Goal: Information Seeking & Learning: Learn about a topic

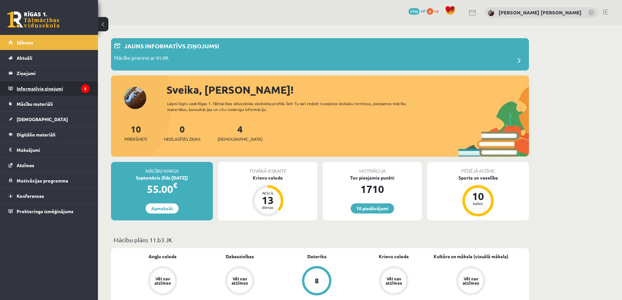
click at [37, 87] on legend "Informatīvie ziņojumi 3" at bounding box center [53, 88] width 73 height 15
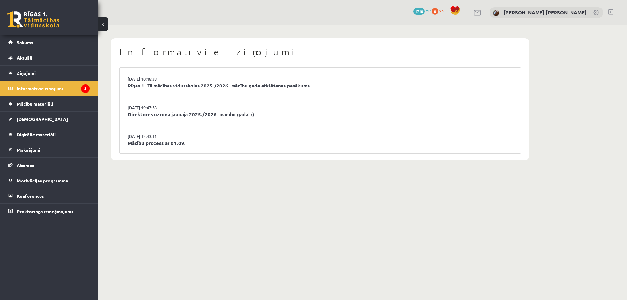
click at [176, 84] on link "Rīgas 1. Tālmācības vidusskolas 2025./2026. mācību gada atklāšanas pasākums" at bounding box center [320, 86] width 384 height 8
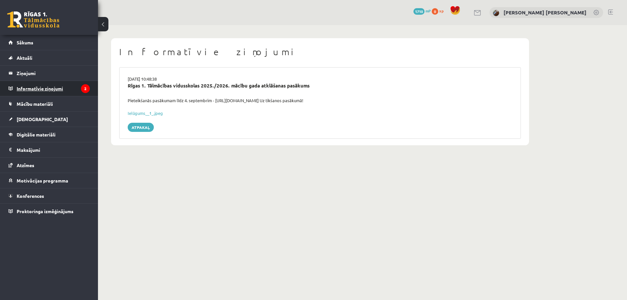
click at [61, 85] on legend "Informatīvie ziņojumi 2" at bounding box center [53, 88] width 73 height 15
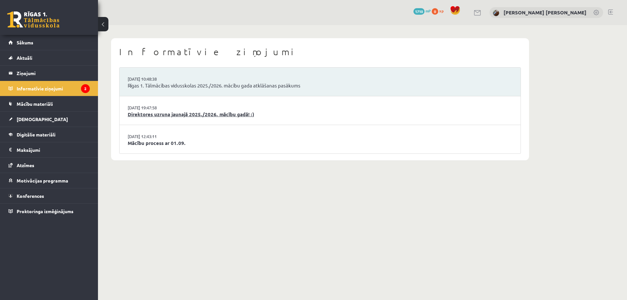
click at [161, 113] on link "Direktores uzruna jaunajā 2025./2026. mācību gadā! :)" at bounding box center [320, 115] width 384 height 8
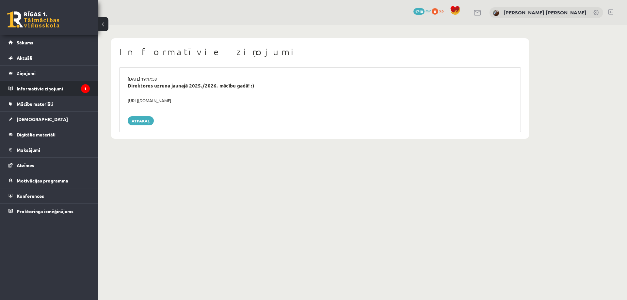
click at [85, 88] on icon "1" at bounding box center [85, 88] width 9 height 9
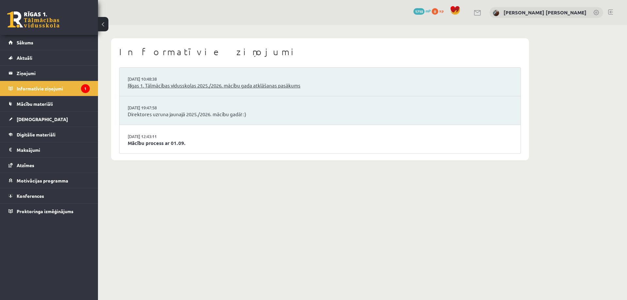
click at [200, 84] on link "Rīgas 1. Tālmācības vidusskolas 2025./2026. mācību gada atklāšanas pasākums" at bounding box center [320, 86] width 384 height 8
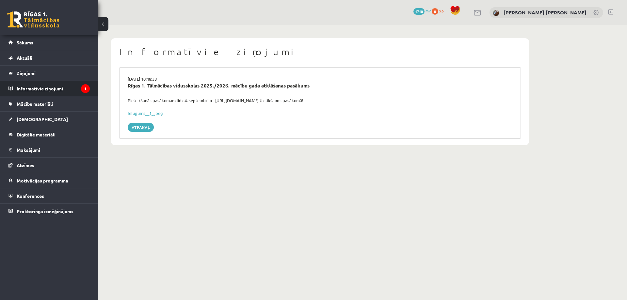
click at [45, 87] on legend "Informatīvie ziņojumi 1" at bounding box center [53, 88] width 73 height 15
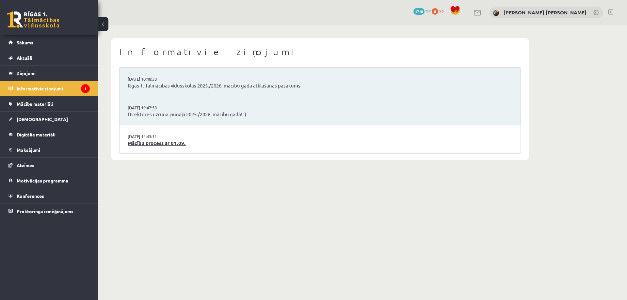
click at [158, 139] on link "Mācību process ar 01.09." at bounding box center [320, 143] width 384 height 8
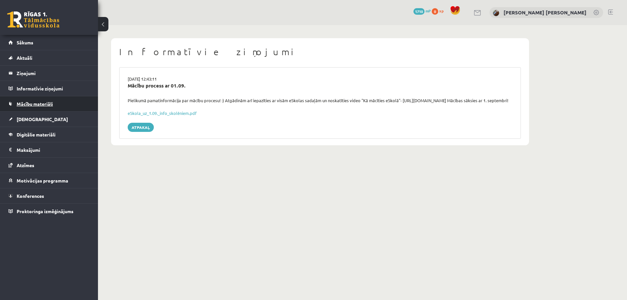
click at [36, 107] on link "Mācību materiāli" at bounding box center [48, 103] width 81 height 15
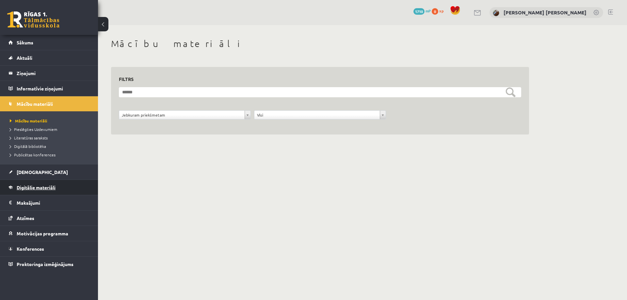
click at [29, 184] on link "Digitālie materiāli" at bounding box center [48, 187] width 81 height 15
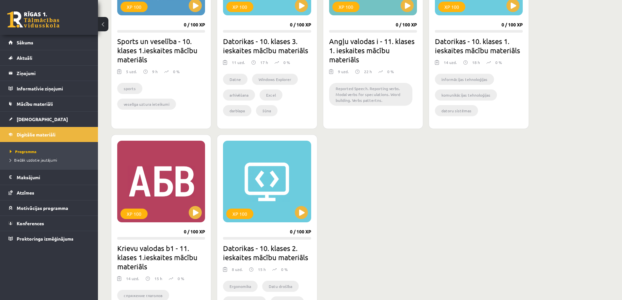
scroll to position [490, 0]
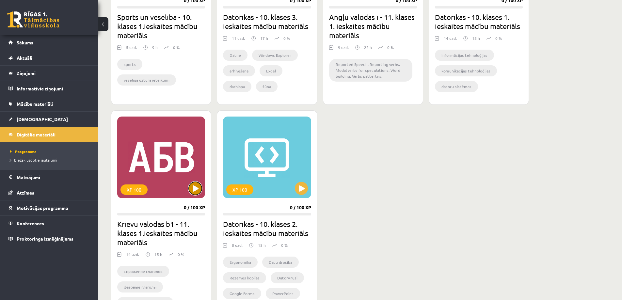
click at [196, 192] on button at bounding box center [195, 188] width 13 height 13
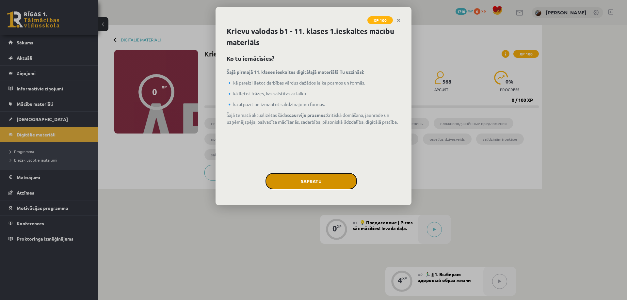
click at [305, 181] on button "Sapratu" at bounding box center [310, 181] width 91 height 16
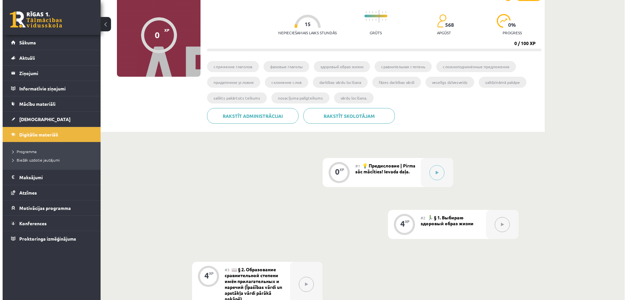
scroll to position [65, 0]
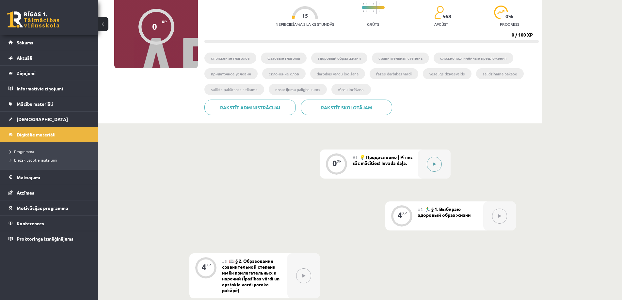
click at [431, 163] on button at bounding box center [434, 164] width 15 height 15
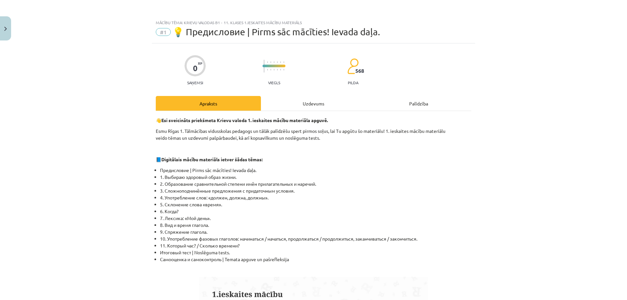
click at [326, 104] on div "Uzdevums" at bounding box center [313, 103] width 105 height 15
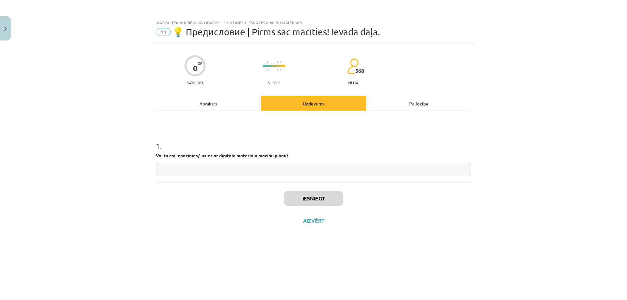
click at [228, 171] on input "text" at bounding box center [313, 169] width 315 height 13
type input "**********"
click at [299, 197] on button "Iesniegt" at bounding box center [313, 198] width 59 height 14
click at [292, 229] on button "Nākamā nodarbība" at bounding box center [313, 224] width 64 height 15
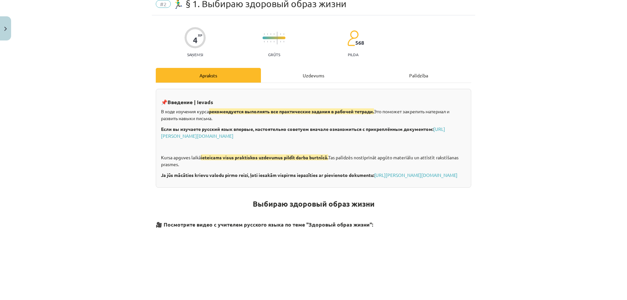
scroll to position [0, 0]
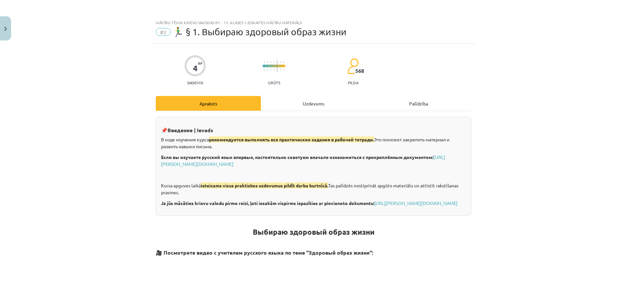
click at [298, 104] on div "Uzdevums" at bounding box center [313, 103] width 105 height 15
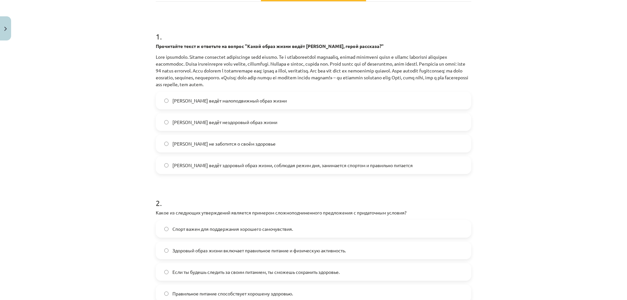
scroll to position [187, 0]
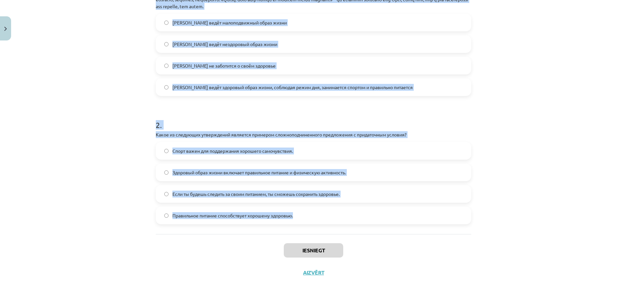
drag, startPoint x: 135, startPoint y: 60, endPoint x: 501, endPoint y: 222, distance: 400.1
click at [501, 222] on div "Mācību tēma: Krievu valodas b1 - 11. klases 1.ieskaites mācību materiāls #2 🏃‍♂…" at bounding box center [313, 150] width 627 height 300
copy form "2 . Loremipsum dolor s ametcons ad elitse "Doeiu tempo incid utlab Etdo, magna …"
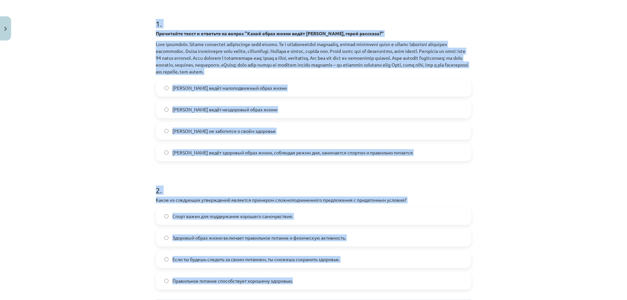
click at [85, 103] on div "Mācību tēma: Krievu valodas b1 - 11. klases 1.ieskaites mācību materiāls #2 🏃‍♂…" at bounding box center [313, 150] width 627 height 300
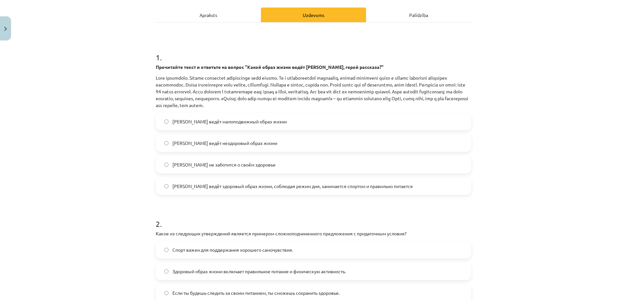
scroll to position [89, 0]
click at [239, 189] on label "[PERSON_NAME] ведёт здоровый образ жизни, соблюдая режим дня, занимается спорто…" at bounding box center [313, 185] width 314 height 16
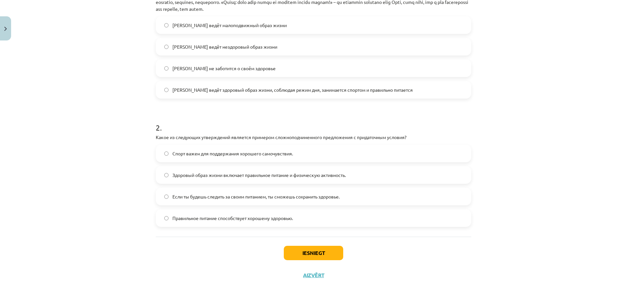
scroll to position [187, 0]
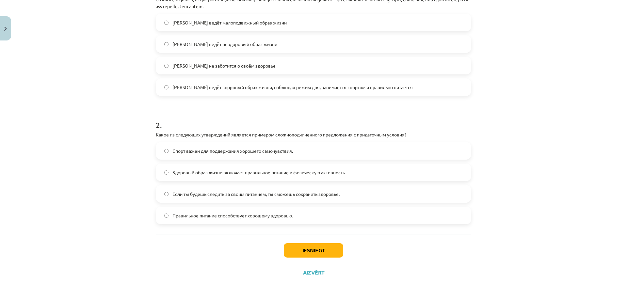
click at [197, 192] on span "Если ты будешь следить за своим питанием, ты сможешь сохранить здоровье." at bounding box center [255, 194] width 167 height 7
click at [303, 252] on button "Iesniegt" at bounding box center [313, 250] width 59 height 14
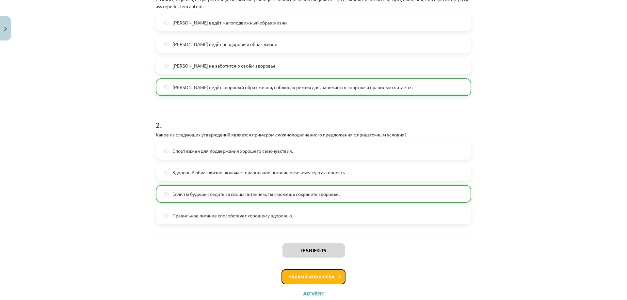
click at [308, 279] on button "Nākamā nodarbība" at bounding box center [313, 276] width 64 height 15
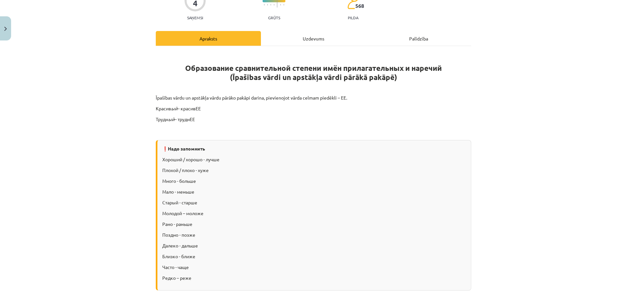
scroll to position [114, 0]
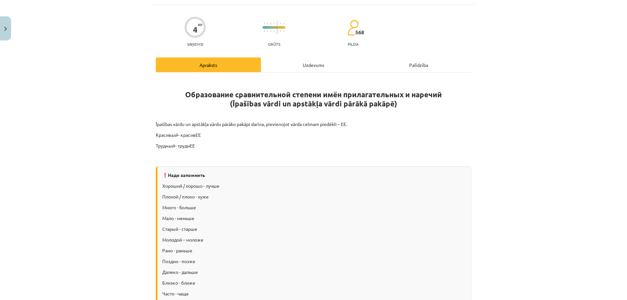
click at [308, 65] on div "Uzdevums" at bounding box center [313, 64] width 105 height 15
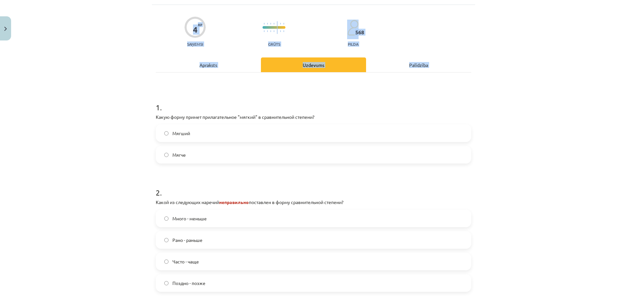
scroll to position [117, 0]
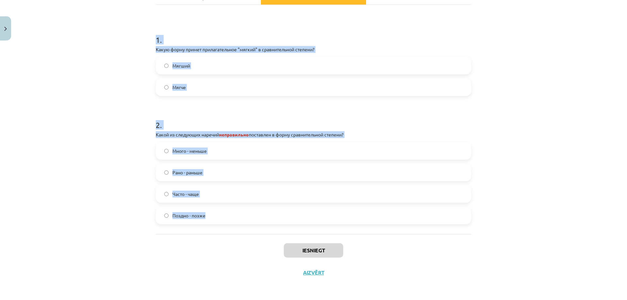
drag, startPoint x: 151, startPoint y: 102, endPoint x: 502, endPoint y: 215, distance: 368.4
click at [502, 215] on div "Mācību tēma: Krievu valodas b1 - 11. klases 1.ieskaites mācību materiāls #3 📖 §…" at bounding box center [313, 150] width 627 height 300
copy form "1 . Какую форму примет прилагательное "мягкий" в сравнительной степени? Мягший …"
click at [197, 87] on label "Мягче" at bounding box center [313, 87] width 314 height 16
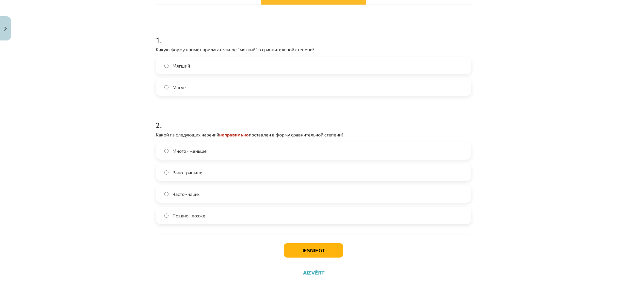
click at [200, 150] on span "Много - меньше" at bounding box center [189, 151] width 34 height 7
click at [317, 253] on button "Iesniegt" at bounding box center [313, 250] width 59 height 14
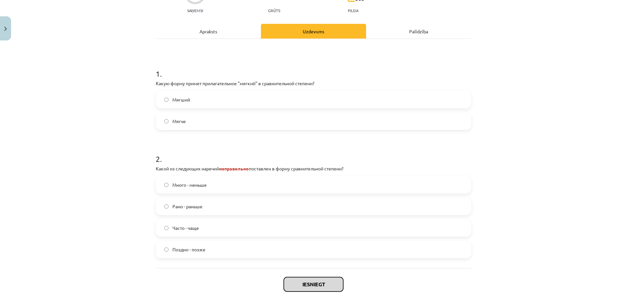
scroll to position [84, 0]
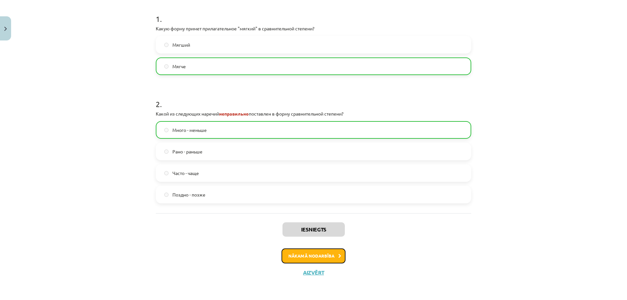
click at [309, 257] on button "Nākamā nodarbība" at bounding box center [313, 255] width 64 height 15
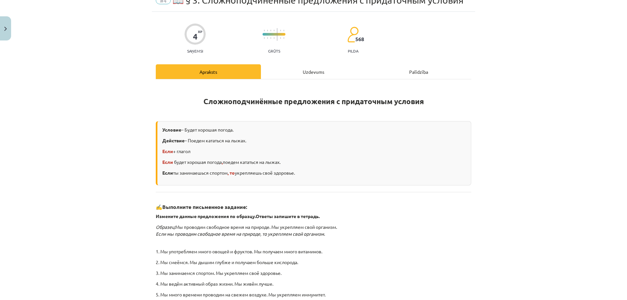
scroll to position [16, 0]
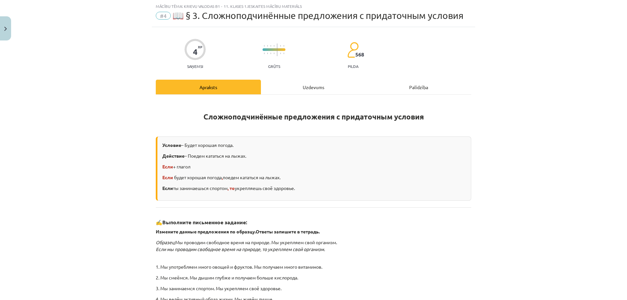
click at [298, 89] on div "Uzdevums" at bounding box center [313, 87] width 105 height 15
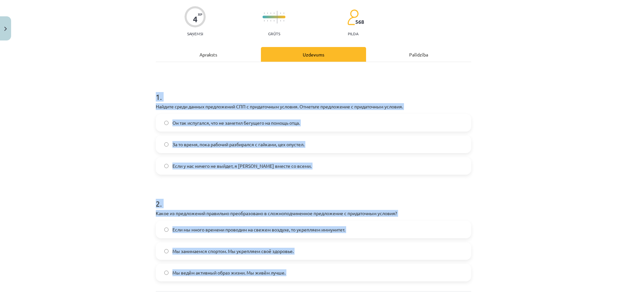
scroll to position [106, 0]
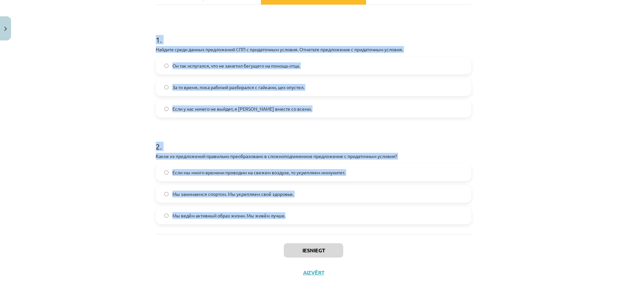
drag, startPoint x: 132, startPoint y: 93, endPoint x: 462, endPoint y: 227, distance: 355.9
click at [462, 230] on div "Mācību tēma: Krievu valodas b1 - 11. klases 1.ieskaites mācību materiāls #4 📖 §…" at bounding box center [313, 150] width 627 height 300
copy form "1 . Найдите среди данных предложений СПП с придаточным условия. Отметьте предло…"
click at [61, 98] on div "Mācību tēma: Krievu valodas b1 - 11. klases 1.ieskaites mācību materiāls #4 📖 §…" at bounding box center [313, 150] width 627 height 300
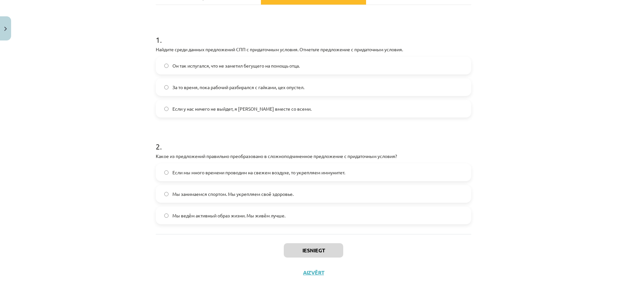
click at [200, 110] on span "Если у нас ничего не выйдет, я [PERSON_NAME] вместе со всеми." at bounding box center [241, 108] width 139 height 7
click at [207, 173] on span "Если мы много времени проводим на свежем воздухе, то укрепляем иммунитет." at bounding box center [258, 172] width 173 height 7
click at [302, 245] on button "Iesniegt" at bounding box center [313, 250] width 59 height 14
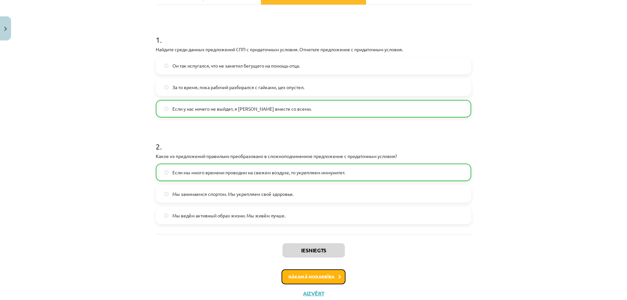
click at [316, 278] on button "Nākamā nodarbība" at bounding box center [313, 276] width 64 height 15
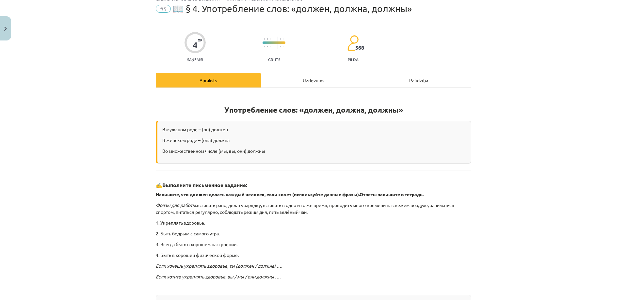
scroll to position [16, 0]
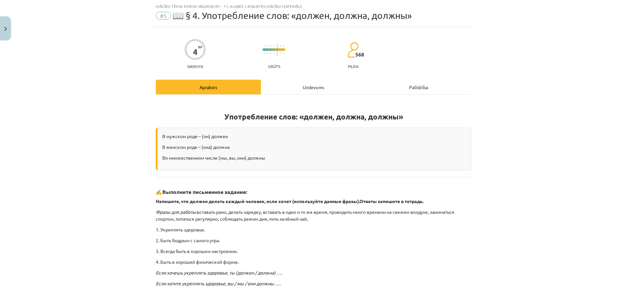
click at [292, 88] on div "Uzdevums" at bounding box center [313, 87] width 105 height 15
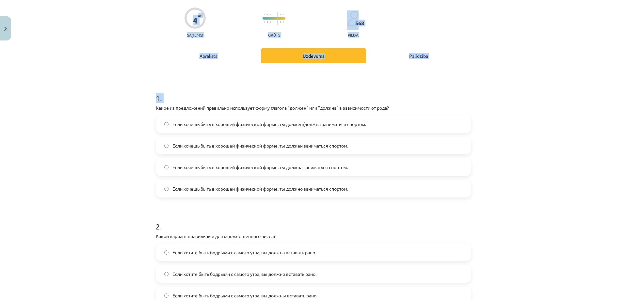
scroll to position [149, 0]
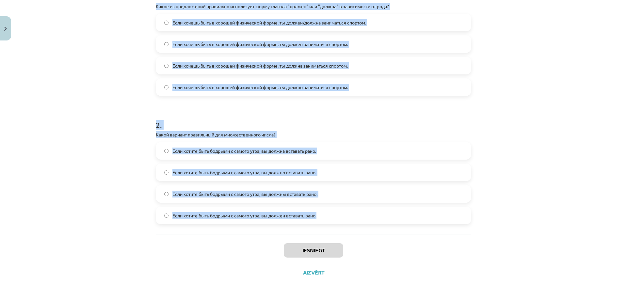
drag, startPoint x: 164, startPoint y: 141, endPoint x: 473, endPoint y: 217, distance: 318.3
click at [473, 217] on div "Mācību tēma: Krievu valodas b1 - 11. klases 1.ieskaites mācību materiāls #5 📖 §…" at bounding box center [313, 150] width 627 height 300
copy form "Lorem ip dolorsitame consectet adipiscing elits doeiusm "tempor" inc "utlabo" e…"
click at [104, 82] on div "Mācību tēma: Krievu valodas b1 - 11. klases 1.ieskaites mācību materiāls #5 📖 §…" at bounding box center [313, 150] width 627 height 300
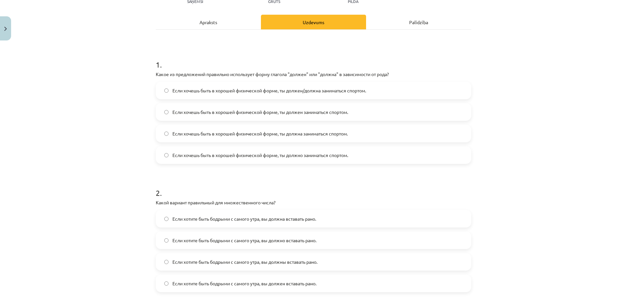
scroll to position [84, 0]
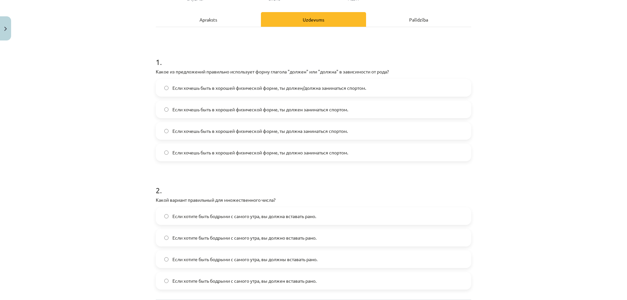
click at [180, 114] on label "Если хочешь быть в хорошей физической форме, ты должен заниматься спортом." at bounding box center [313, 109] width 314 height 16
click at [180, 123] on label "Если хочешь быть в хорошей физической форме, ты должна заниматься спортом." at bounding box center [313, 131] width 314 height 16
click at [189, 107] on span "Если хочешь быть в хорошей физической форме, ты должен заниматься спортом." at bounding box center [260, 109] width 176 height 7
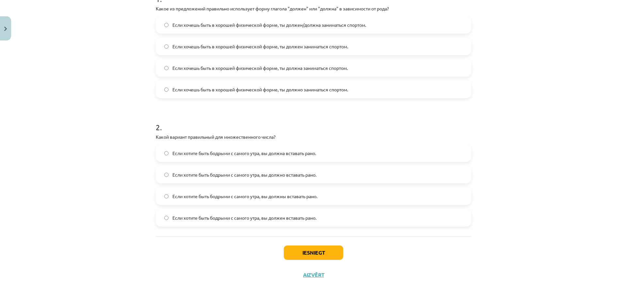
scroll to position [149, 0]
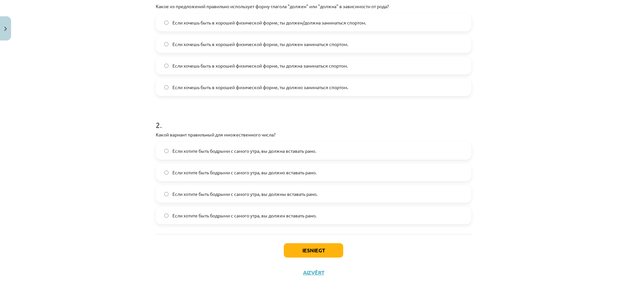
click at [189, 192] on span "Если хотите быть бодрыми с самого утра, вы должны вставать рано." at bounding box center [244, 194] width 145 height 7
click at [189, 67] on span "Если хочешь быть в хорошей физической форме, ты должна заниматься спортом." at bounding box center [259, 65] width 175 height 7
click at [301, 250] on button "Iesniegt" at bounding box center [313, 250] width 59 height 14
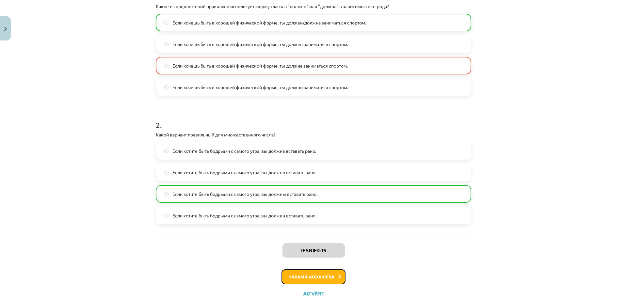
click at [321, 276] on button "Nākamā nodarbība" at bounding box center [313, 276] width 64 height 15
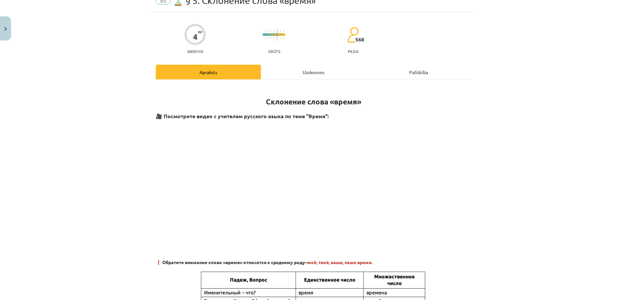
scroll to position [16, 0]
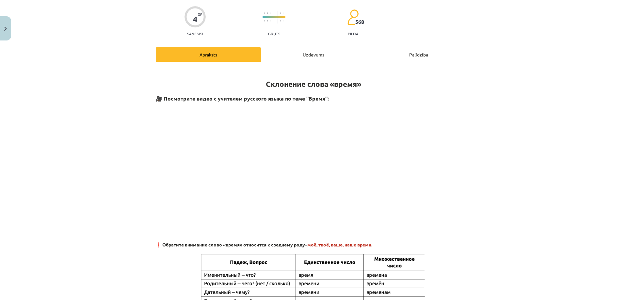
click at [298, 60] on div "Uzdevums" at bounding box center [313, 54] width 105 height 15
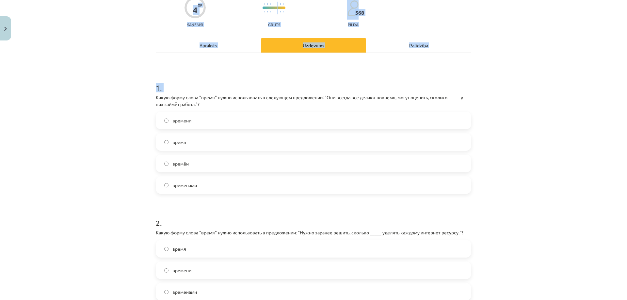
scroll to position [156, 0]
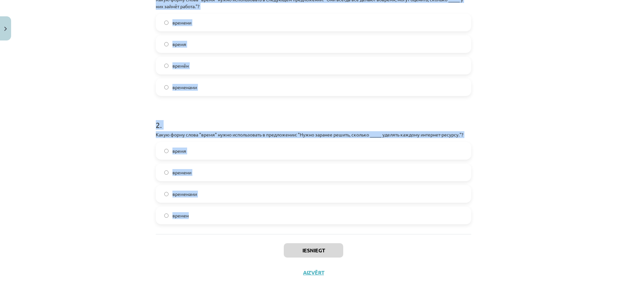
drag, startPoint x: 135, startPoint y: 96, endPoint x: 439, endPoint y: 225, distance: 329.5
click at [439, 225] on div "Mācību tēma: Krievu valodas b1 - 11. klases 1.ieskaites mācību materiāls #6 ⏳ §…" at bounding box center [313, 150] width 627 height 300
copy form "Какую форму слова "время" нужно использовать в следующем предложении: "Они всег…"
click at [68, 105] on div "Mācību tēma: Krievu valodas b1 - 11. klases 1.ieskaites mācību materiāls #6 ⏳ §…" at bounding box center [313, 150] width 627 height 300
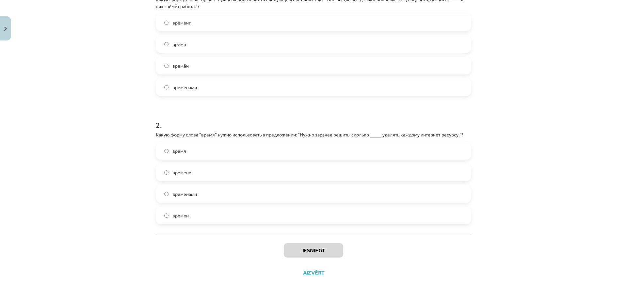
click at [191, 173] on label "времени" at bounding box center [313, 172] width 314 height 16
click at [207, 21] on label "времени" at bounding box center [313, 22] width 314 height 16
click at [299, 243] on button "Iesniegt" at bounding box center [313, 250] width 59 height 14
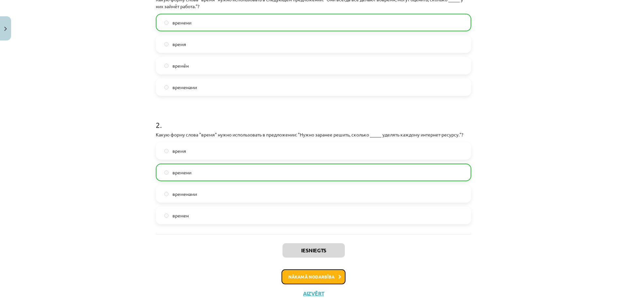
click at [320, 278] on button "Nākamā nodarbība" at bounding box center [313, 276] width 64 height 15
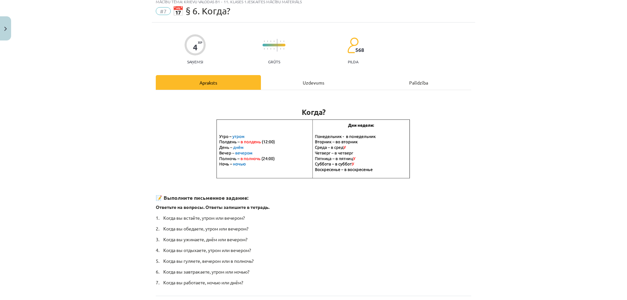
scroll to position [16, 0]
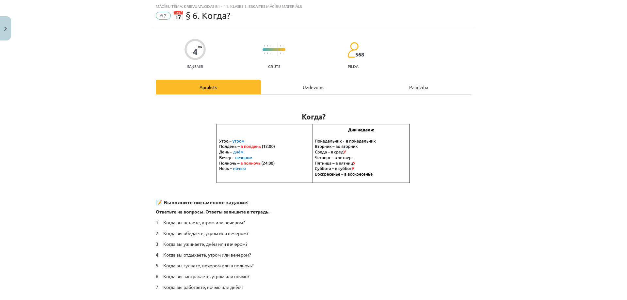
click at [290, 90] on div "Uzdevums" at bounding box center [313, 87] width 105 height 15
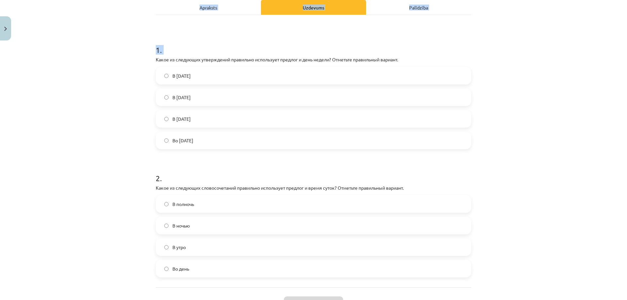
scroll to position [149, 0]
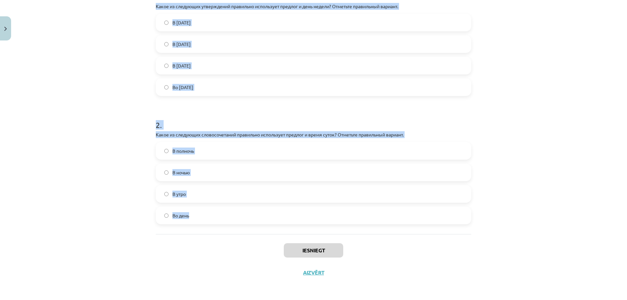
drag, startPoint x: 140, startPoint y: 105, endPoint x: 397, endPoint y: 223, distance: 282.5
click at [397, 223] on div "Mācību tēma: Krievu valodas b1 - 11. klases 1.ieskaites mācību materiāls #7 📅 §…" at bounding box center [313, 150] width 627 height 300
copy form "Какое из следующих утверждений правильно использует предлог и день недели? Отме…"
drag, startPoint x: 76, startPoint y: 180, endPoint x: 111, endPoint y: 173, distance: 35.3
click at [76, 180] on div "Mācību tēma: Krievu valodas b1 - 11. klases 1.ieskaites mācību materiāls #7 📅 §…" at bounding box center [313, 150] width 627 height 300
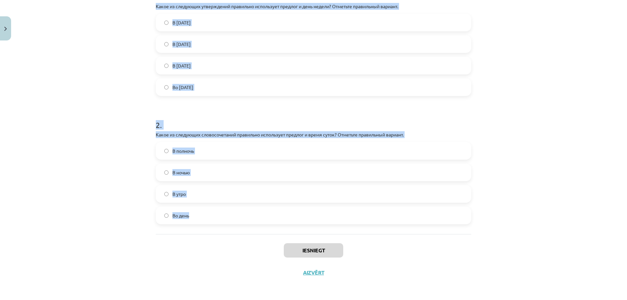
click at [208, 172] on label "В ночью" at bounding box center [313, 172] width 314 height 16
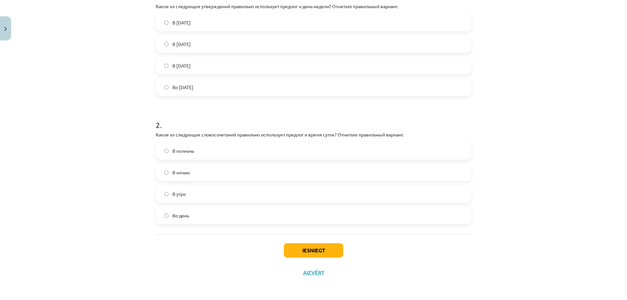
click at [191, 156] on label "В полночь" at bounding box center [313, 151] width 314 height 16
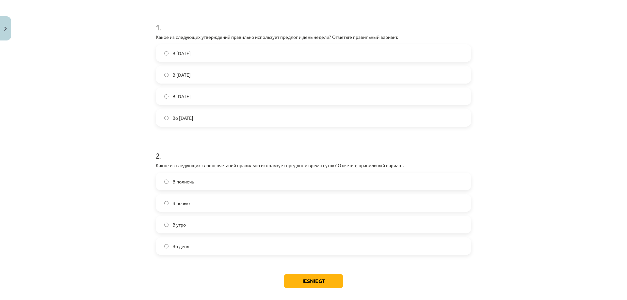
scroll to position [117, 0]
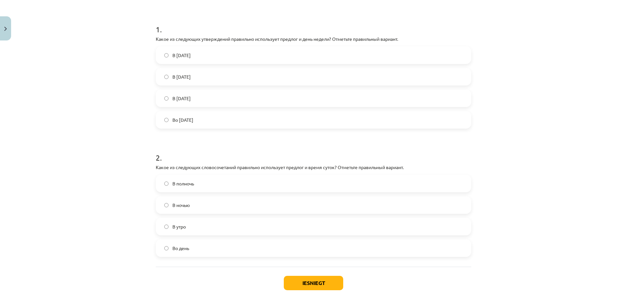
click at [192, 118] on span "Во [DATE]" at bounding box center [182, 120] width 21 height 7
click at [307, 279] on button "Iesniegt" at bounding box center [313, 283] width 59 height 14
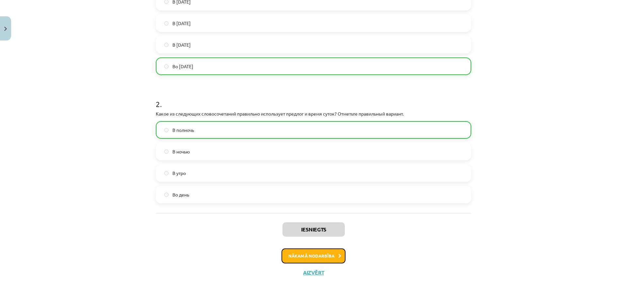
click at [330, 255] on button "Nākamā nodarbība" at bounding box center [313, 255] width 64 height 15
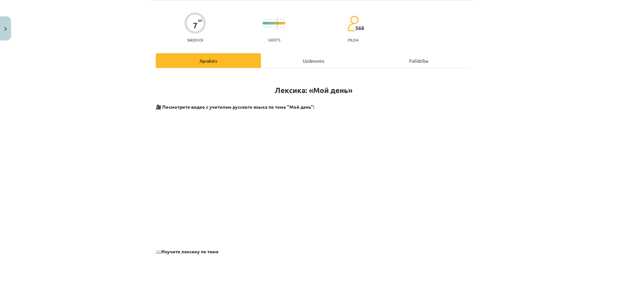
scroll to position [16, 0]
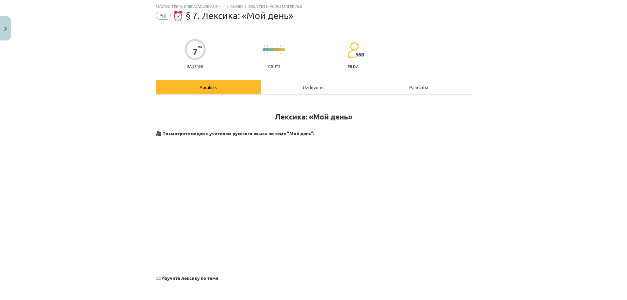
click at [296, 86] on div "Uzdevums" at bounding box center [313, 87] width 105 height 15
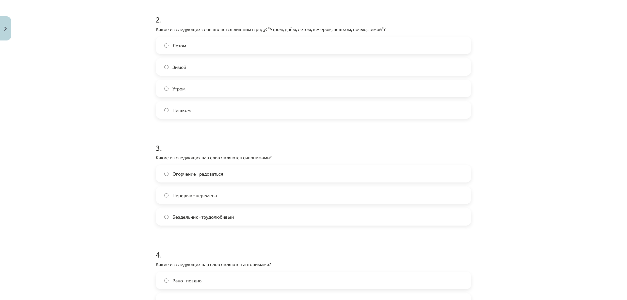
scroll to position [384, 0]
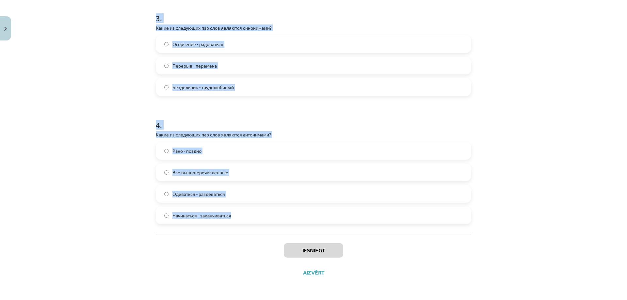
drag, startPoint x: 144, startPoint y: 73, endPoint x: 484, endPoint y: 220, distance: 370.6
click at [484, 220] on div "Mācību tēma: Krievu valodas b1 - 11. klases 1.ieskaites mācību materiāls #8 ⏰ §…" at bounding box center [313, 150] width 627 height 300
copy form "Какое из следующих слов является лишним в ряду: "Вставать, умываться, путешеств…"
click at [112, 119] on div "Mācību tēma: Krievu valodas b1 - 11. klases 1.ieskaites mācību materiāls #8 ⏰ §…" at bounding box center [313, 150] width 627 height 300
click at [109, 115] on div "Mācību tēma: Krievu valodas b1 - 11. klases 1.ieskaites mācību materiāls #8 ⏰ §…" at bounding box center [313, 150] width 627 height 300
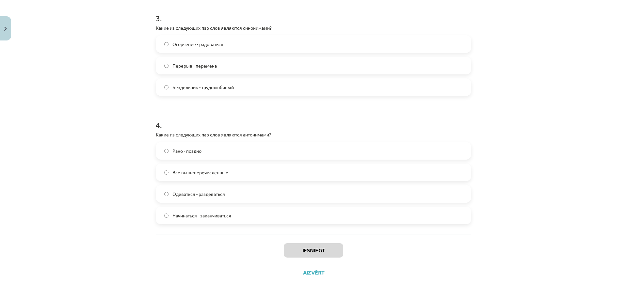
click at [185, 153] on span "Рано - поздно" at bounding box center [186, 151] width 29 height 7
click at [196, 64] on span "Перерыв - перемена" at bounding box center [194, 65] width 44 height 7
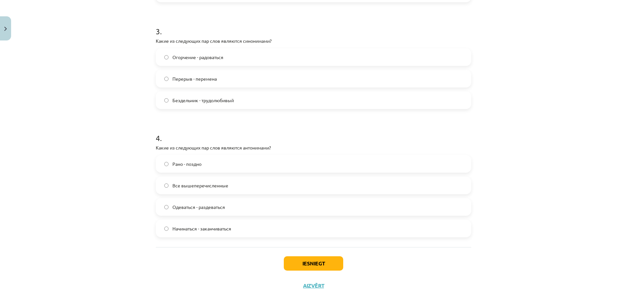
scroll to position [319, 0]
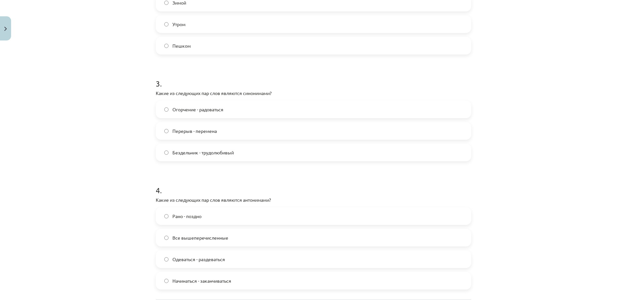
click at [173, 46] on span "Пешком" at bounding box center [181, 45] width 18 height 7
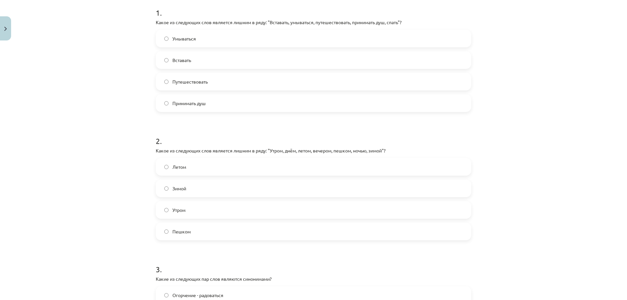
scroll to position [123, 0]
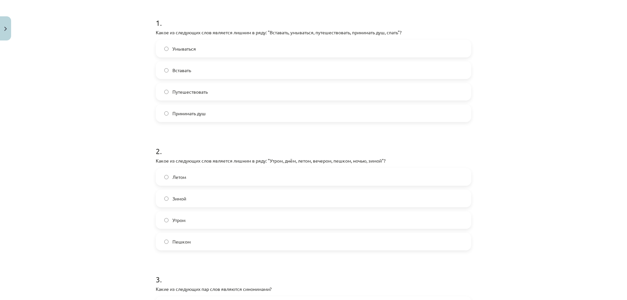
click at [210, 90] on label "Путешествовать" at bounding box center [313, 92] width 314 height 16
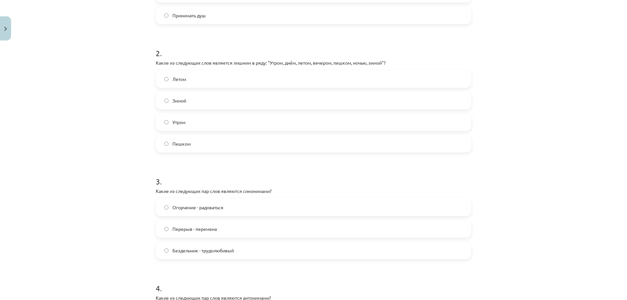
drag, startPoint x: 250, startPoint y: 67, endPoint x: 103, endPoint y: 116, distance: 154.6
click at [99, 114] on div "Mācību tēma: Krievu valodas b1 - 11. klases 1.ieskaites mācību materiāls #8 ⏰ §…" at bounding box center [313, 150] width 627 height 300
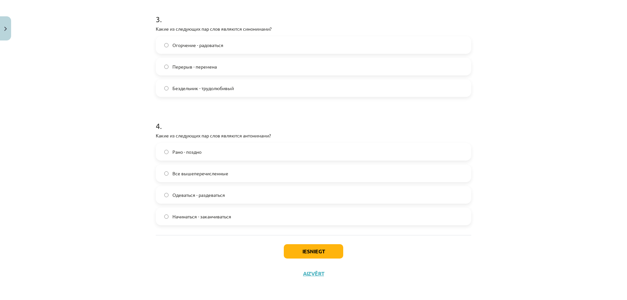
scroll to position [384, 0]
click at [308, 258] on div "Iesniegt Aizvērt" at bounding box center [313, 257] width 315 height 46
click at [306, 253] on button "Iesniegt" at bounding box center [313, 250] width 59 height 14
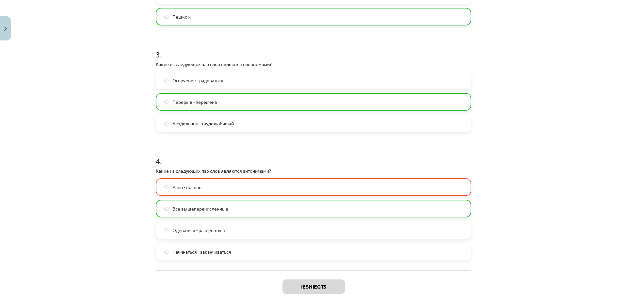
scroll to position [352, 0]
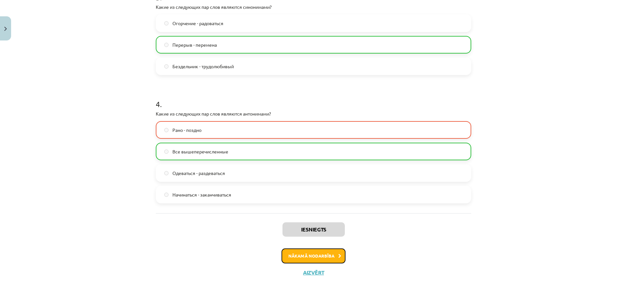
click at [321, 254] on button "Nākamā nodarbība" at bounding box center [313, 255] width 64 height 15
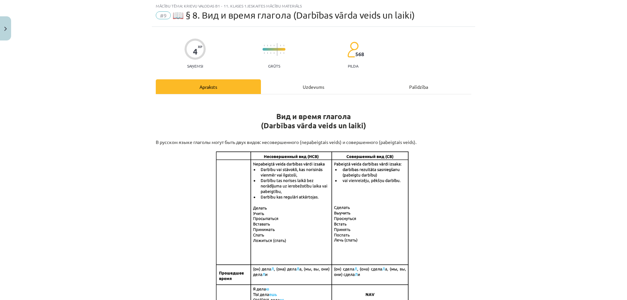
scroll to position [16, 0]
click at [298, 92] on div "Uzdevums" at bounding box center [313, 87] width 105 height 15
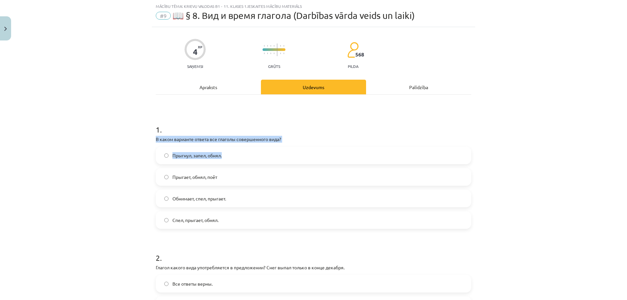
drag, startPoint x: 144, startPoint y: 138, endPoint x: 188, endPoint y: 134, distance: 44.6
click at [279, 160] on div "Mācību tēma: Krievu valodas b1 - 11. klases 1.ieskaites mācību materiāls #9 📖 §…" at bounding box center [313, 150] width 627 height 300
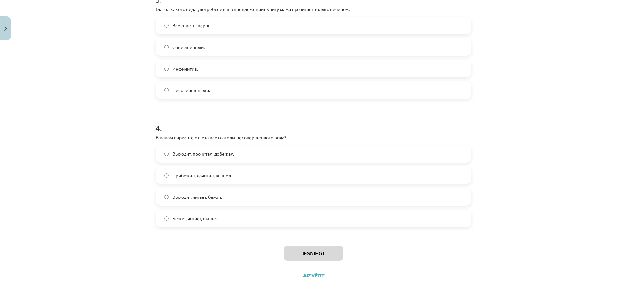
scroll to position [406, 0]
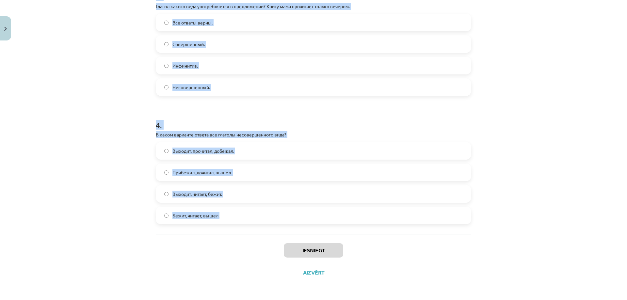
drag, startPoint x: 138, startPoint y: 124, endPoint x: 351, endPoint y: 217, distance: 232.4
click at [351, 217] on div "Mācību tēma: Krievu valodas b1 - 11. klases 1.ieskaites mācību materiāls #9 📖 §…" at bounding box center [313, 150] width 627 height 300
copy form "6 . L ipsum dolorsit ametco adi elitsed doeiusmodtem inci? Utlabor, etdol, magn…"
click at [87, 113] on div "Mācību tēma: Krievu valodas b1 - 11. klases 1.ieskaites mācību materiāls #9 📖 §…" at bounding box center [313, 150] width 627 height 300
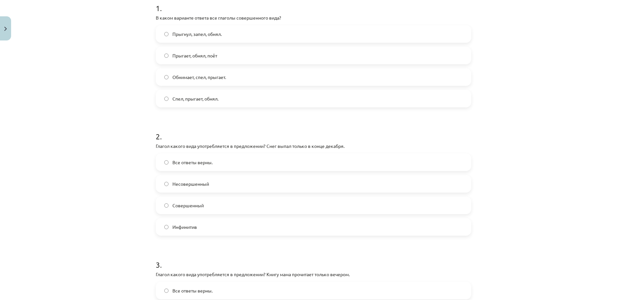
scroll to position [112, 0]
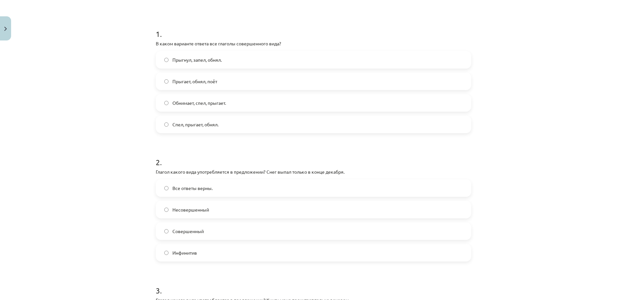
click at [210, 59] on span "Прыгнул, запел, обнял." at bounding box center [196, 59] width 49 height 7
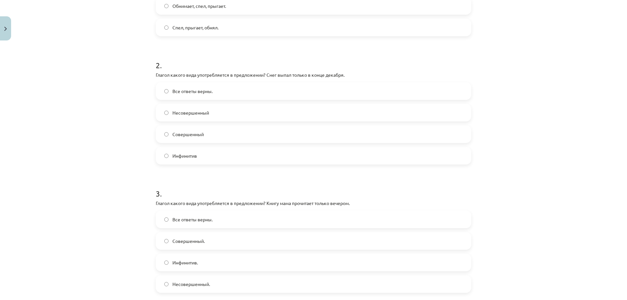
scroll to position [210, 0]
click at [191, 134] on span "Совершенный" at bounding box center [187, 133] width 31 height 7
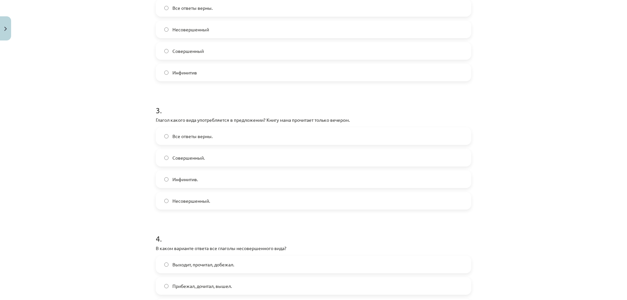
scroll to position [308, 0]
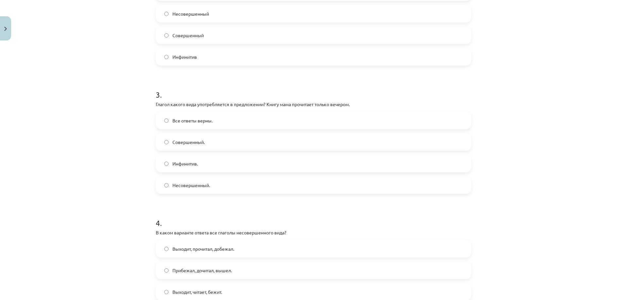
click at [191, 142] on span "Совершенный." at bounding box center [188, 142] width 32 height 7
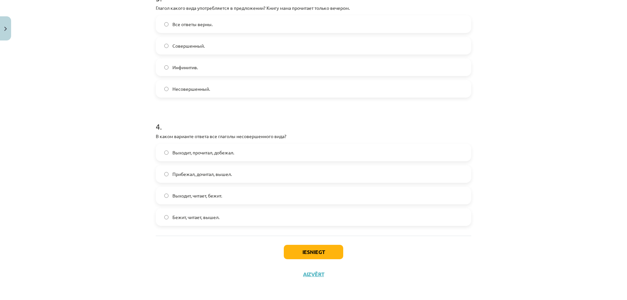
scroll to position [406, 0]
click at [206, 197] on label "Выходит, читает, бежит." at bounding box center [313, 194] width 314 height 16
click at [302, 252] on button "Iesniegt" at bounding box center [313, 250] width 59 height 14
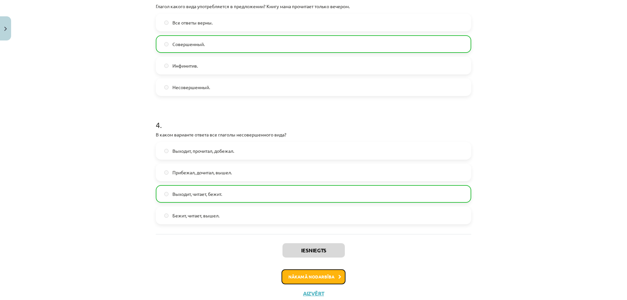
click at [298, 276] on button "Nākamā nodarbība" at bounding box center [313, 276] width 64 height 15
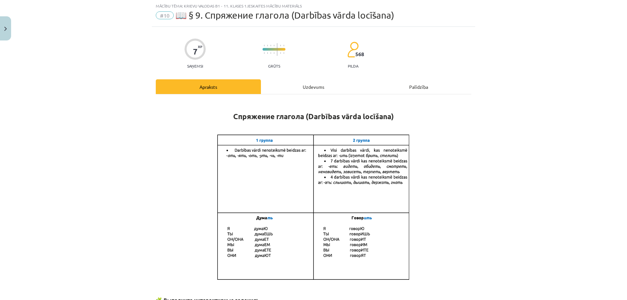
scroll to position [16, 0]
click at [315, 86] on div "Uzdevums" at bounding box center [313, 87] width 105 height 15
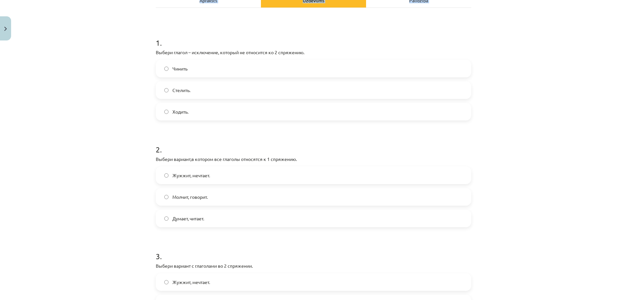
scroll to position [320, 0]
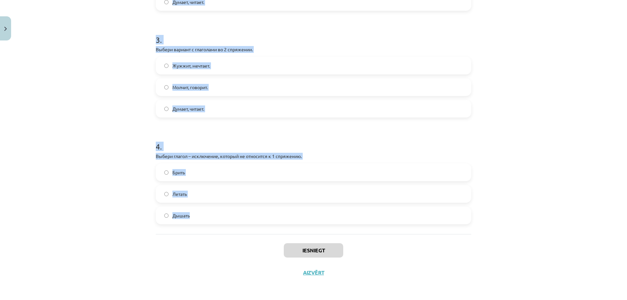
drag, startPoint x: 132, startPoint y: 119, endPoint x: 354, endPoint y: 232, distance: 249.2
click at [354, 232] on div "Mācību tēma: Krievu valodas b1 - 11. klases 1.ieskaites mācību materiāls #10 📖 …" at bounding box center [313, 150] width 627 height 300
copy form "1 . Выбери глагол – исключение, который не относится ко 2 спряжению. Чинить Сте…"
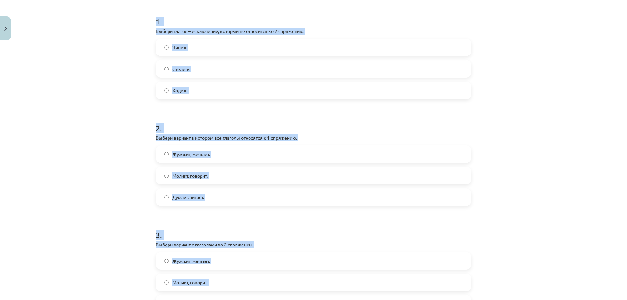
scroll to position [124, 0]
click at [102, 117] on div "Mācību tēma: Krievu valodas b1 - 11. klases 1.ieskaites mācību materiāls #10 📖 …" at bounding box center [313, 150] width 627 height 300
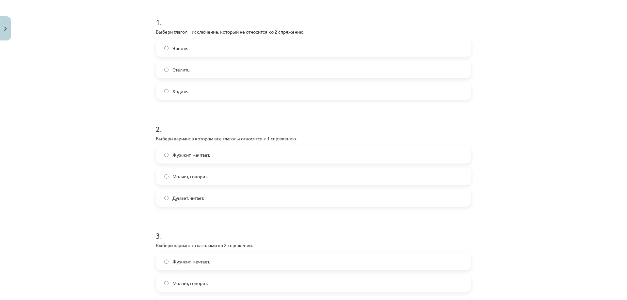
drag, startPoint x: 197, startPoint y: 71, endPoint x: 191, endPoint y: 77, distance: 8.3
click at [197, 71] on label "Стелить." at bounding box center [313, 69] width 314 height 16
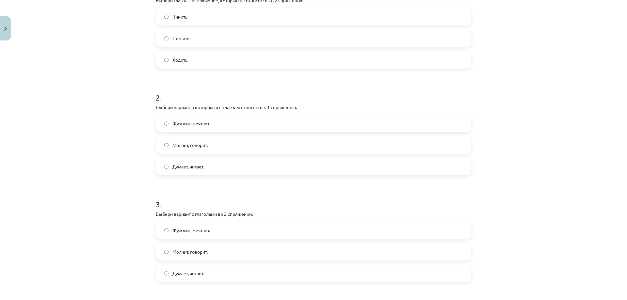
scroll to position [156, 0]
click at [185, 169] on label "Думает, читает." at bounding box center [313, 165] width 314 height 16
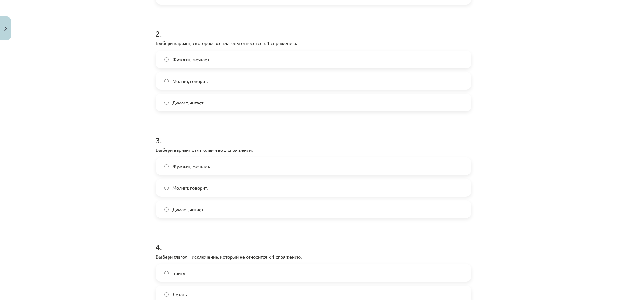
scroll to position [222, 0]
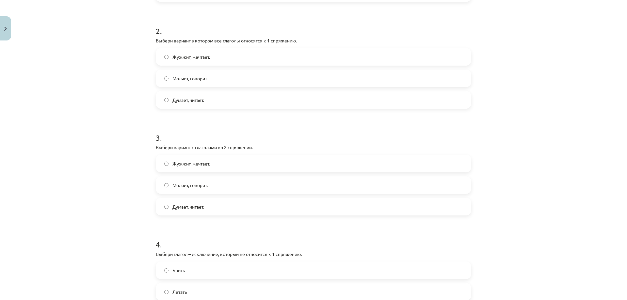
click at [210, 188] on label "Молчит, говорит." at bounding box center [313, 185] width 314 height 16
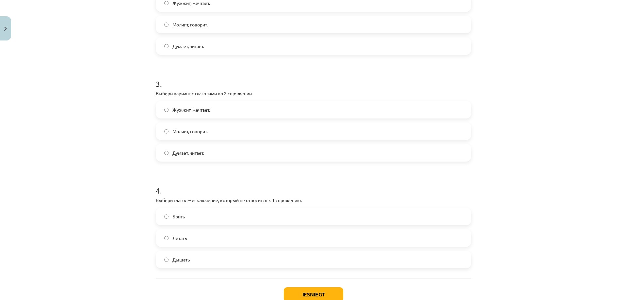
scroll to position [287, 0]
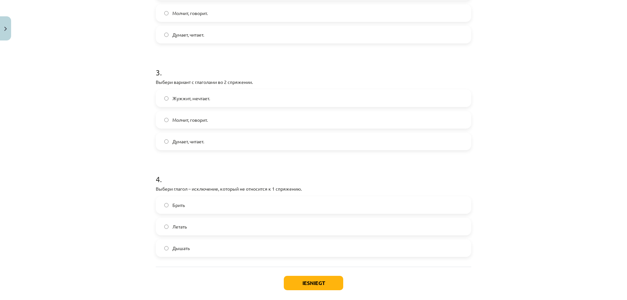
click at [207, 250] on label "Дышать" at bounding box center [313, 248] width 314 height 16
click at [316, 284] on button "Iesniegt" at bounding box center [313, 283] width 59 height 14
click at [68, 137] on div "Mācību tēma: Krievu valodas b1 - 11. klases 1.ieskaites mācību materiāls #10 📖 …" at bounding box center [313, 150] width 627 height 300
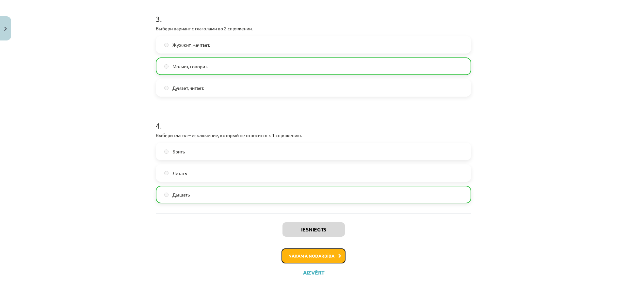
click at [298, 254] on button "Nākamā nodarbība" at bounding box center [313, 255] width 64 height 15
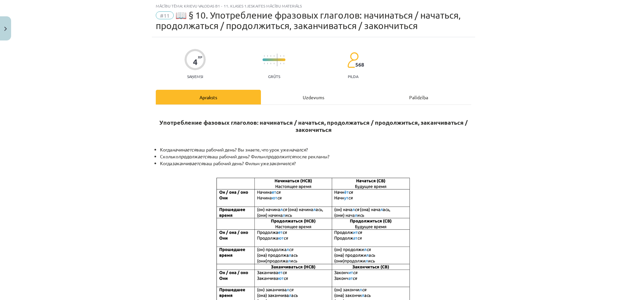
scroll to position [16, 0]
click at [301, 96] on div "Uzdevums" at bounding box center [313, 97] width 105 height 15
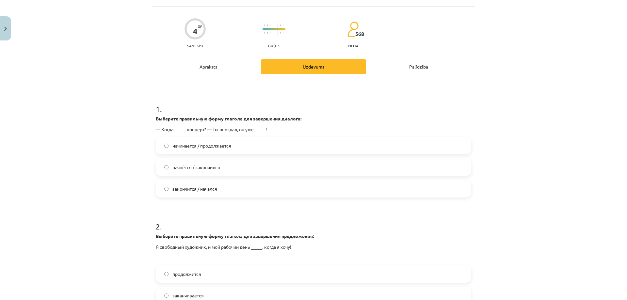
scroll to position [49, 0]
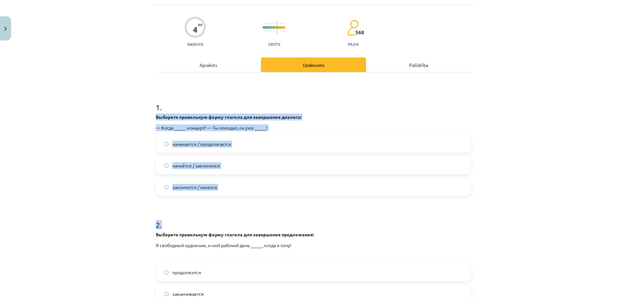
drag, startPoint x: 134, startPoint y: 117, endPoint x: 278, endPoint y: 128, distance: 144.0
click at [418, 214] on div "Mācību tēma: Krievu valodas b1 - 11. klases 1.ieskaites mācību materiāls #11 📖 …" at bounding box center [313, 150] width 627 height 300
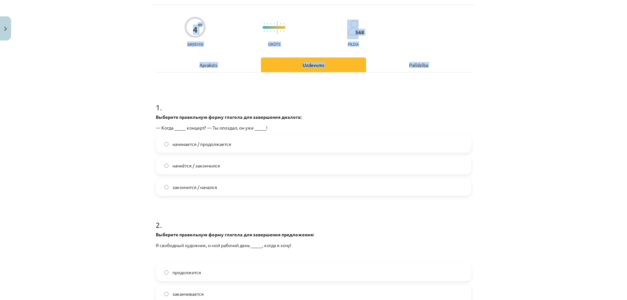
scroll to position [149, 0]
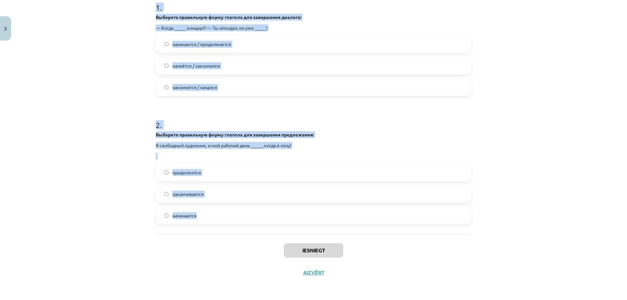
drag, startPoint x: 168, startPoint y: 109, endPoint x: 435, endPoint y: 225, distance: 290.7
click at [435, 225] on div "Mācību tēma: Krievu valodas b1 - 11. klases 1.ieskaites mācību materiāls #11 📖 …" at bounding box center [313, 150] width 627 height 300
copy form "1 . Выберите правильную форму глагола для завершения диалога: — Когда _____ кон…"
click at [115, 111] on div "Mācību tēma: Krievu valodas b1 - 11. klases 1.ieskaites mācību materiāls #11 📖 …" at bounding box center [313, 150] width 627 height 300
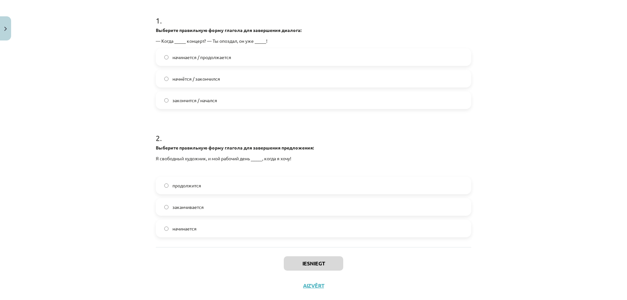
scroll to position [84, 0]
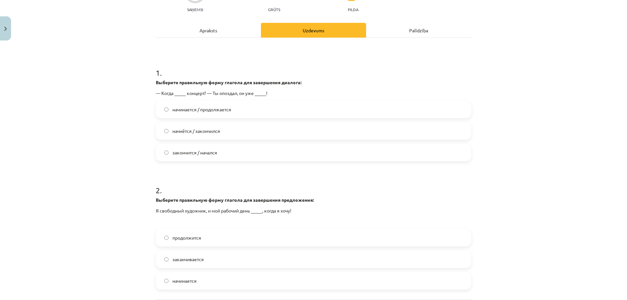
click at [212, 128] on span "начнётся / закончился" at bounding box center [196, 131] width 48 height 7
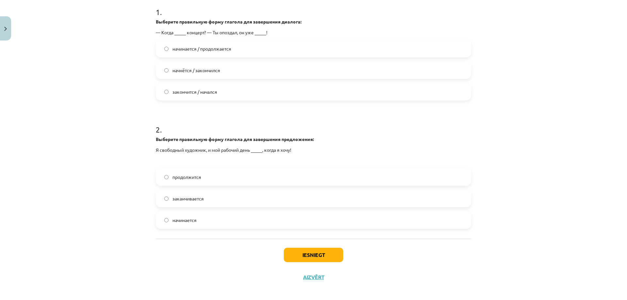
scroll to position [149, 0]
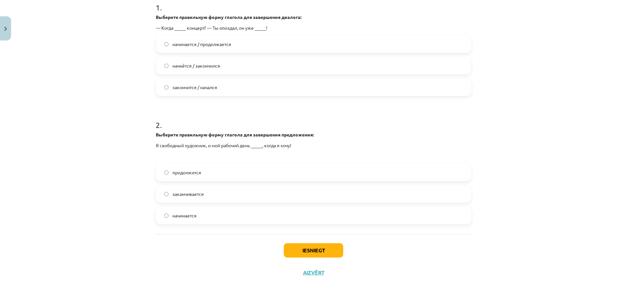
click at [195, 217] on label "начинается" at bounding box center [313, 215] width 314 height 16
click at [317, 253] on button "Iesniegt" at bounding box center [313, 250] width 59 height 14
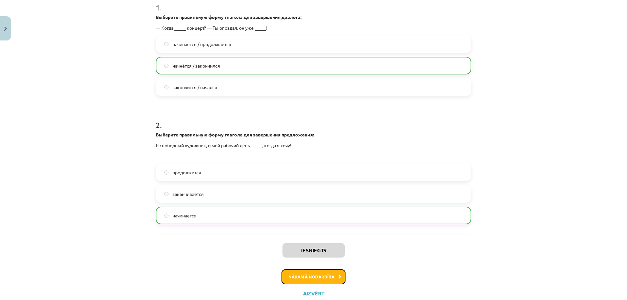
click at [318, 278] on button "Nākamā nodarbība" at bounding box center [313, 276] width 64 height 15
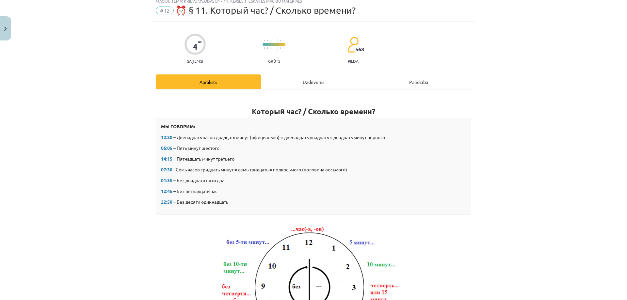
scroll to position [16, 0]
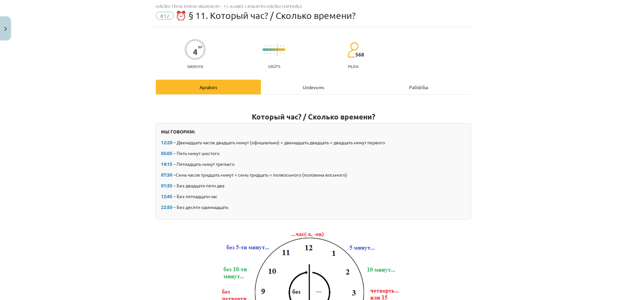
click at [312, 86] on div "Uzdevums" at bounding box center [313, 87] width 105 height 15
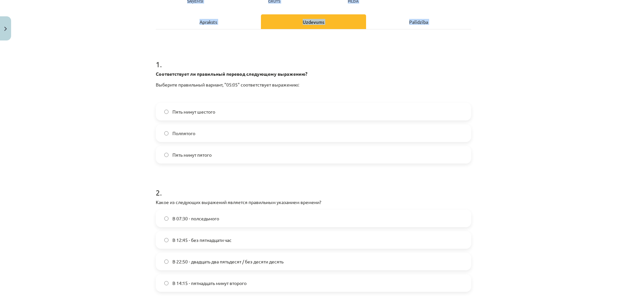
scroll to position [149, 0]
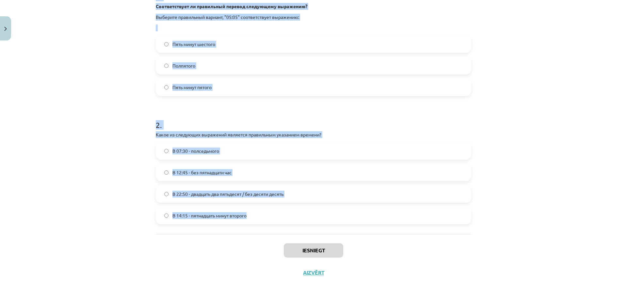
drag, startPoint x: 154, startPoint y: 51, endPoint x: 453, endPoint y: 214, distance: 340.0
click at [453, 214] on div "Mācību tēma: Krievu valodas b1 - 11. klases 1.ieskaites mācību materiāls #12 ⏰ …" at bounding box center [313, 150] width 627 height 300
click at [87, 86] on div "Mācību tēma: Krievu valodas b1 - 11. klases 1.ieskaites mācību materiāls #12 ⏰ …" at bounding box center [313, 150] width 627 height 300
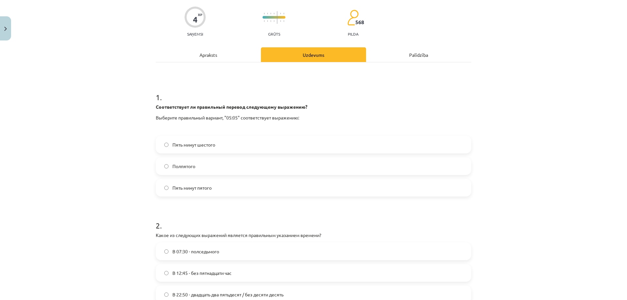
scroll to position [51, 0]
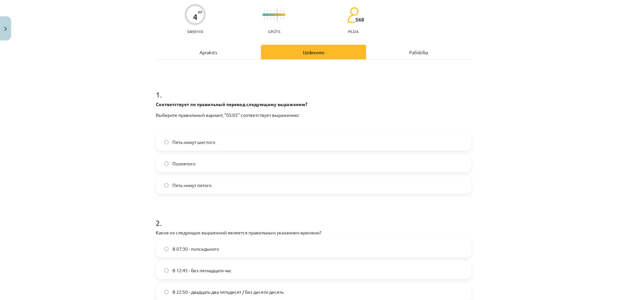
click at [204, 143] on span "Пять минут шестого" at bounding box center [193, 142] width 43 height 7
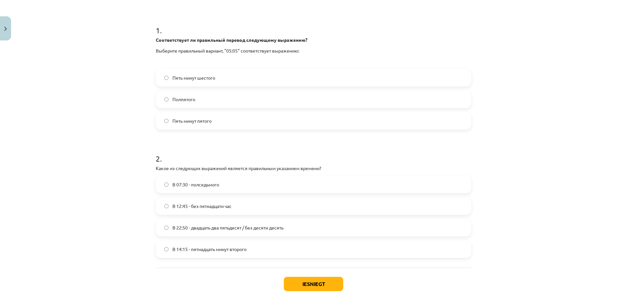
scroll to position [117, 0]
click at [203, 226] on span "В 22:50 - двадцать два пятьдесят / без десяти десять" at bounding box center [227, 226] width 111 height 7
click at [304, 282] on button "Iesniegt" at bounding box center [313, 283] width 59 height 14
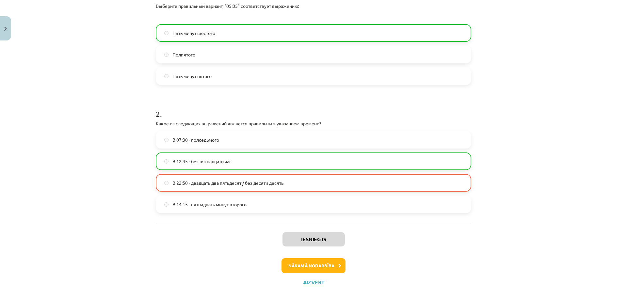
scroll to position [170, 0]
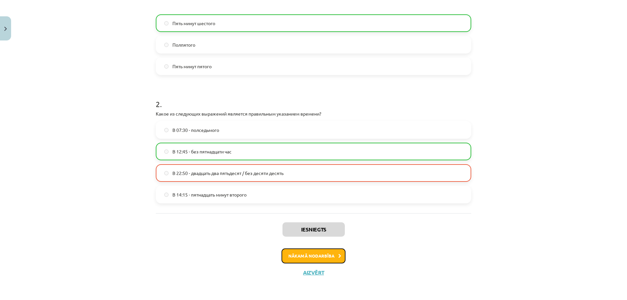
click at [303, 250] on button "Nākamā nodarbība" at bounding box center [313, 255] width 64 height 15
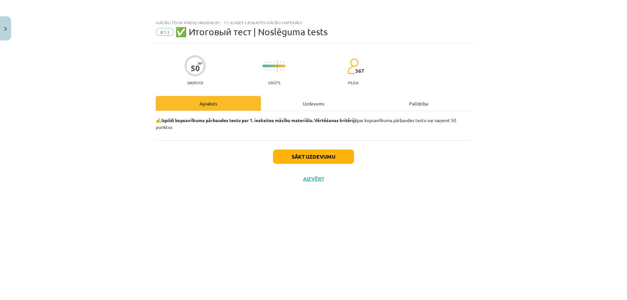
click at [317, 106] on div "Uzdevums" at bounding box center [313, 103] width 105 height 15
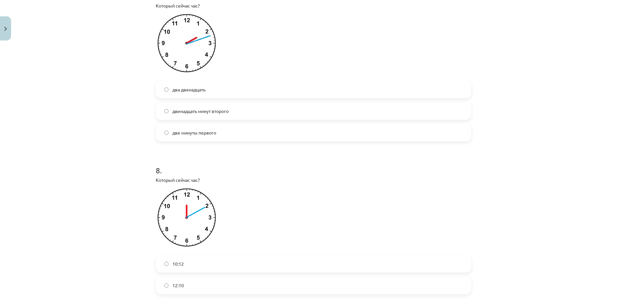
scroll to position [1220, 0]
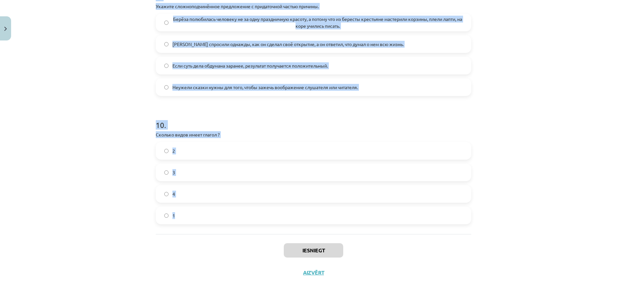
drag, startPoint x: 131, startPoint y: 103, endPoint x: 456, endPoint y: 225, distance: 347.1
click at [456, 225] on div "Mācību tēma: Krievu valodas b1 - 11. klases 1.ieskaites mācību materiāls #13 ✅ …" at bounding box center [313, 150] width 627 height 300
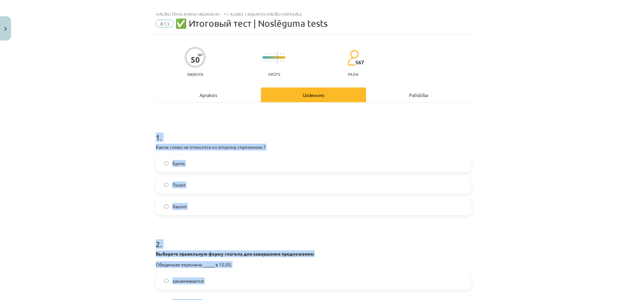
scroll to position [0, 0]
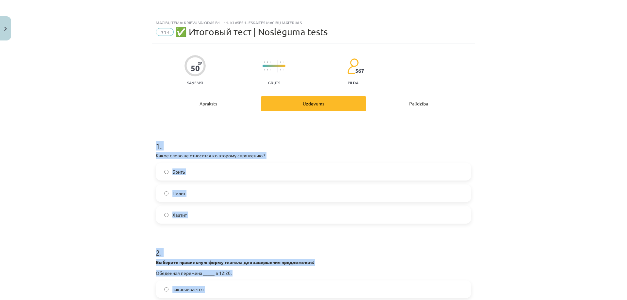
click at [86, 155] on div "Mācību tēma: Krievu valodas b1 - 11. klases 1.ieskaites mācību materiāls #13 ✅ …" at bounding box center [313, 150] width 627 height 300
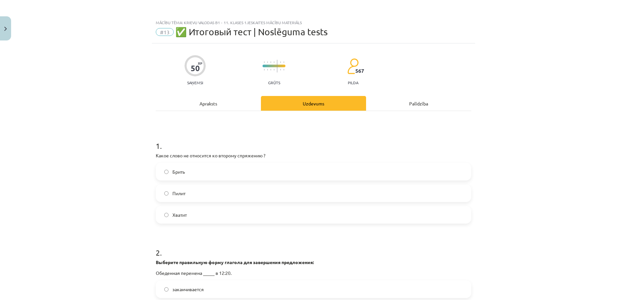
click at [227, 194] on label "Пилит" at bounding box center [313, 193] width 314 height 16
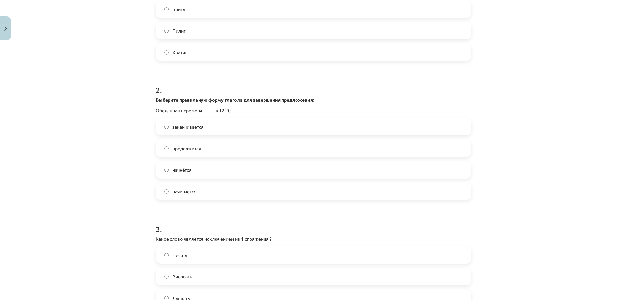
scroll to position [163, 0]
click at [196, 196] on label "начинается" at bounding box center [313, 190] width 314 height 16
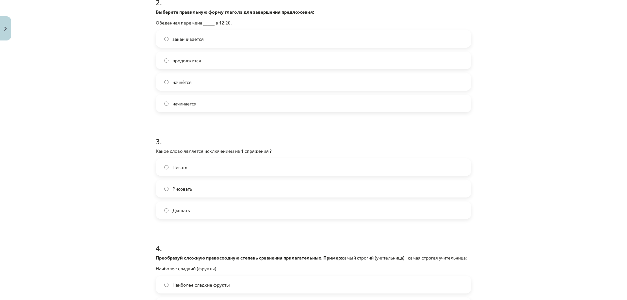
scroll to position [261, 0]
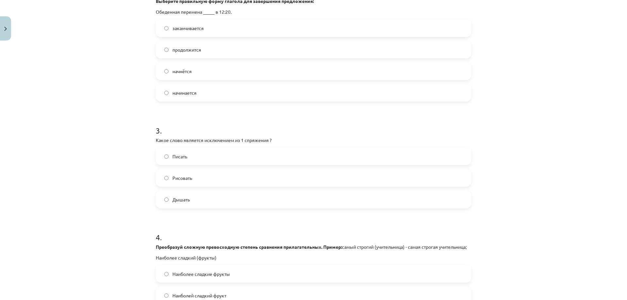
click at [187, 204] on label "Дышать" at bounding box center [313, 199] width 314 height 16
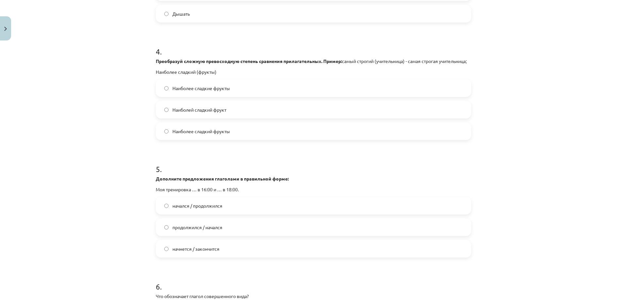
scroll to position [457, 0]
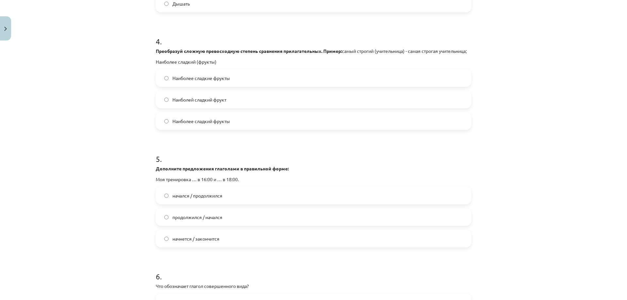
click at [225, 82] on span "Наиболее сладкие фрукты" at bounding box center [200, 78] width 57 height 7
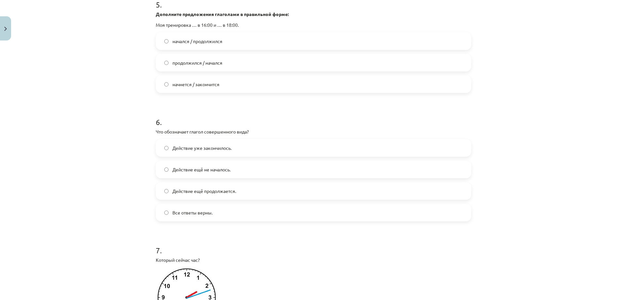
scroll to position [587, 0]
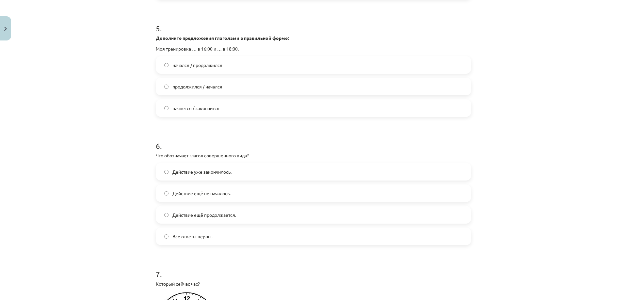
click at [206, 112] on span "начнется / закончится" at bounding box center [195, 108] width 47 height 7
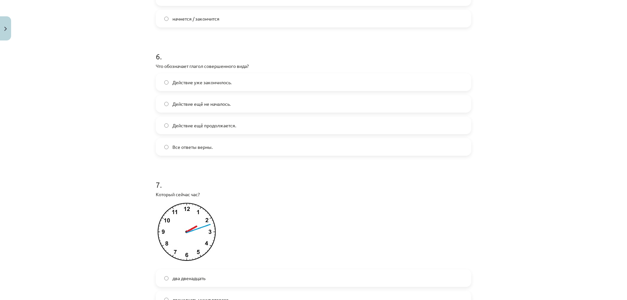
scroll to position [685, 0]
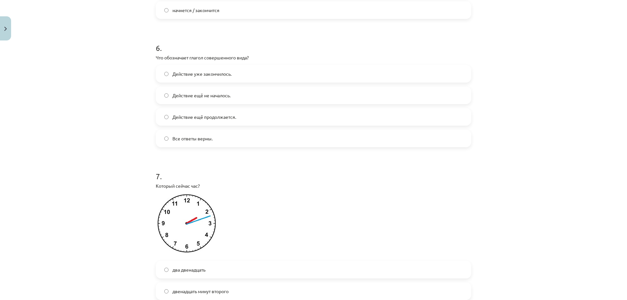
click at [214, 77] on span "Действие уже закончилось." at bounding box center [201, 73] width 59 height 7
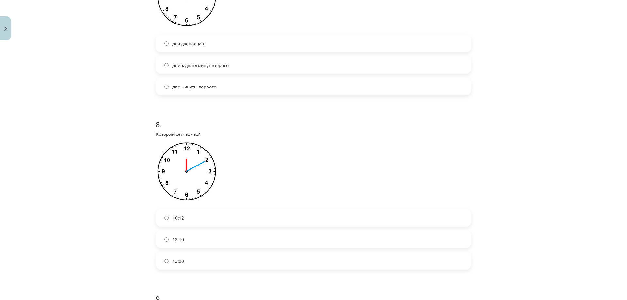
scroll to position [914, 0]
click at [186, 243] on label "12:10" at bounding box center [313, 237] width 314 height 16
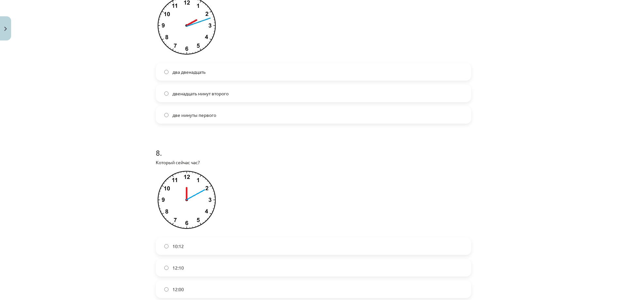
scroll to position [881, 0]
click at [204, 77] on span "два двенадцать" at bounding box center [188, 73] width 33 height 7
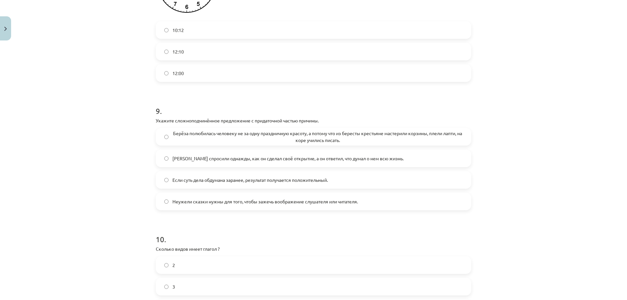
scroll to position [1110, 0]
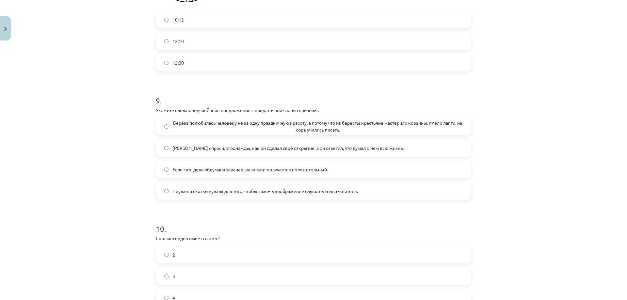
click at [195, 129] on span "Берёза полюбилась человеку не за одну праздничную красоту, а потому что из бере…" at bounding box center [317, 126] width 290 height 14
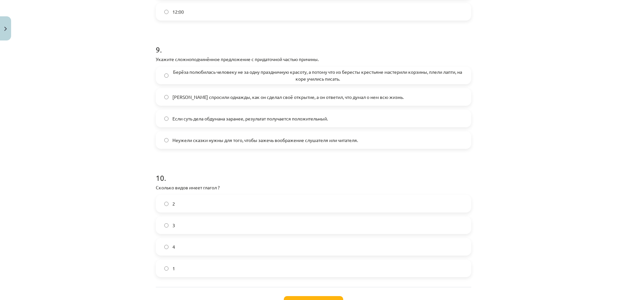
scroll to position [1220, 0]
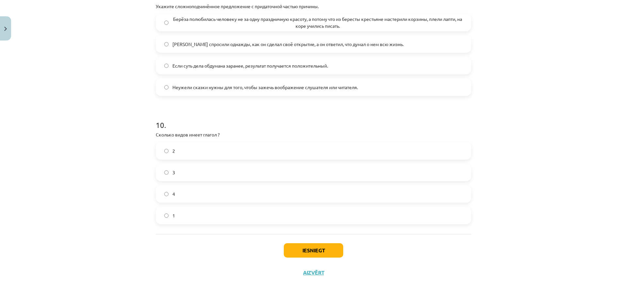
click at [184, 149] on label "2" at bounding box center [313, 151] width 314 height 16
click at [297, 254] on button "Iesniegt" at bounding box center [313, 250] width 59 height 14
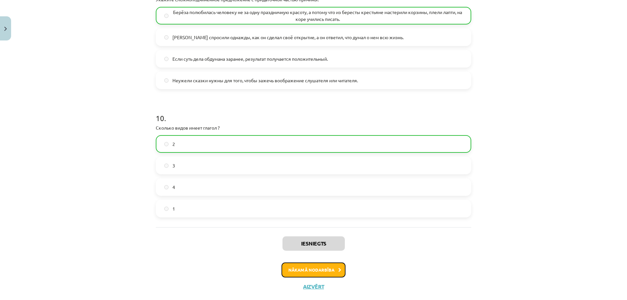
click at [314, 271] on button "Nākamā nodarbība" at bounding box center [313, 269] width 64 height 15
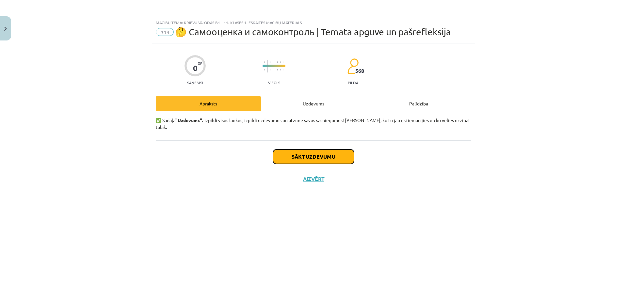
click at [306, 150] on button "Sākt uzdevumu" at bounding box center [313, 156] width 81 height 14
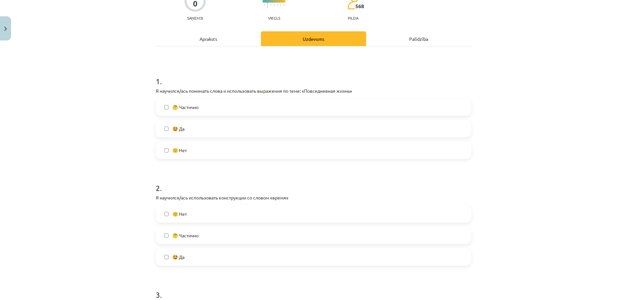
scroll to position [65, 0]
click at [207, 110] on label "🤔 Частично" at bounding box center [313, 106] width 314 height 16
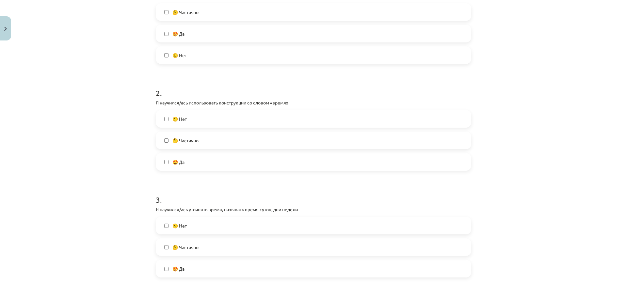
scroll to position [163, 0]
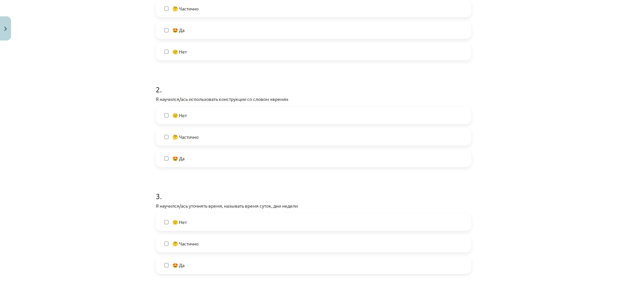
click at [190, 140] on span "🤔 Частично" at bounding box center [185, 136] width 26 height 7
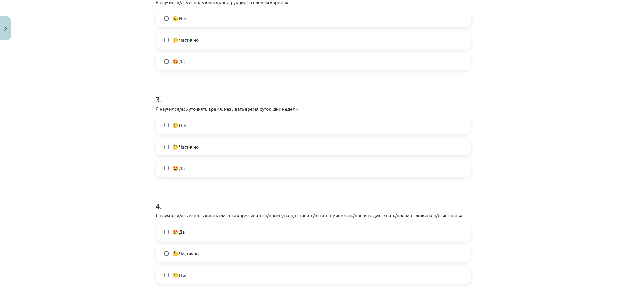
scroll to position [261, 0]
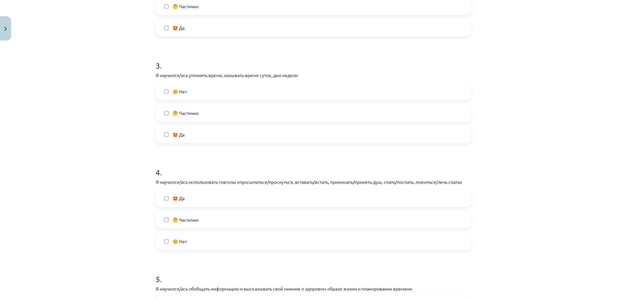
click at [213, 113] on label "🤔 Частично" at bounding box center [313, 113] width 314 height 16
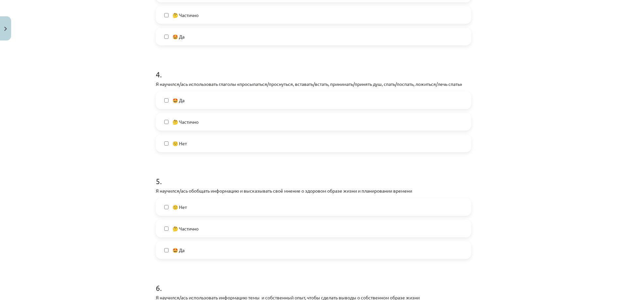
click at [194, 119] on span "🤔 Частично" at bounding box center [185, 121] width 26 height 7
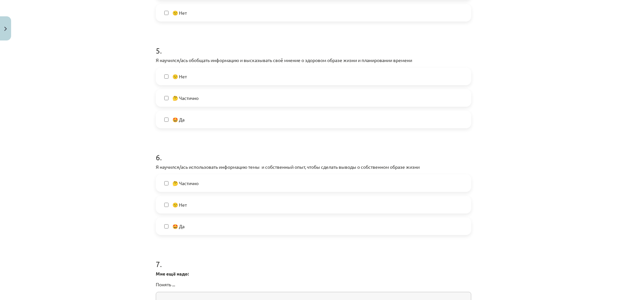
click at [210, 96] on label "🤔 Частично" at bounding box center [313, 98] width 314 height 16
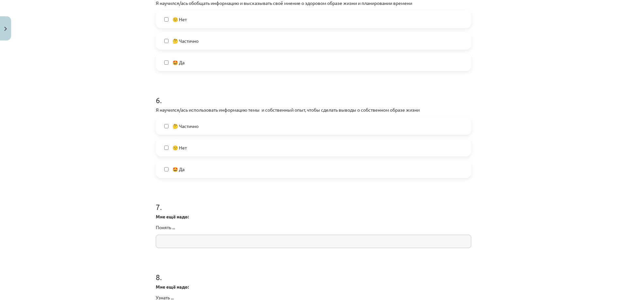
scroll to position [620, 0]
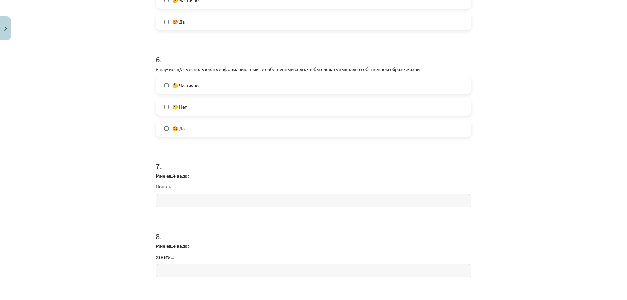
click at [205, 87] on label "🤔 Частично" at bounding box center [313, 85] width 314 height 16
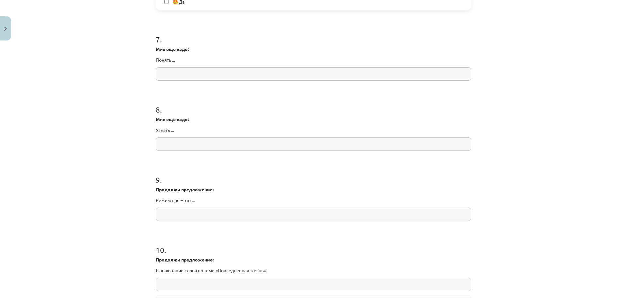
scroll to position [751, 0]
click at [172, 72] on input "text" at bounding box center [313, 69] width 315 height 13
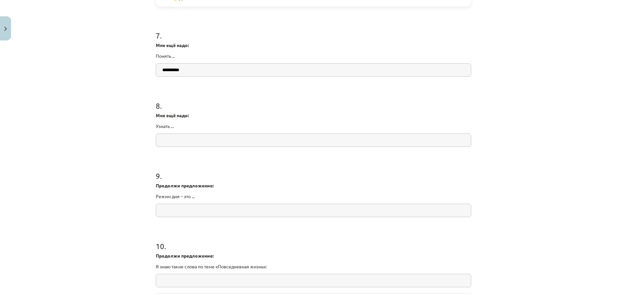
type input "*********"
click at [191, 144] on input "text" at bounding box center [313, 139] width 315 height 13
type input "**********"
click at [213, 211] on input "text" at bounding box center [313, 210] width 315 height 13
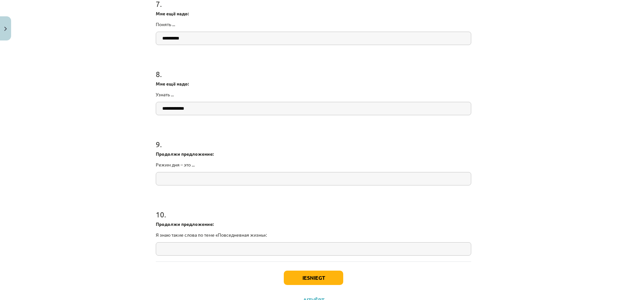
scroll to position [783, 0]
click at [296, 280] on button "Iesniegt" at bounding box center [313, 277] width 59 height 14
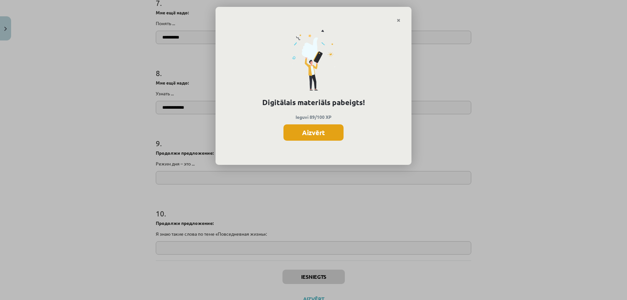
click at [317, 132] on button "Aizvērt" at bounding box center [313, 132] width 60 height 16
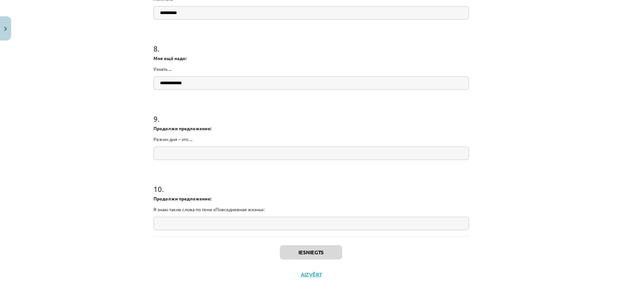
scroll to position [810, 0]
click at [304, 279] on div "Iesniegts Aizvērt" at bounding box center [310, 257] width 315 height 46
click at [302, 275] on button "Aizvērt" at bounding box center [311, 272] width 25 height 7
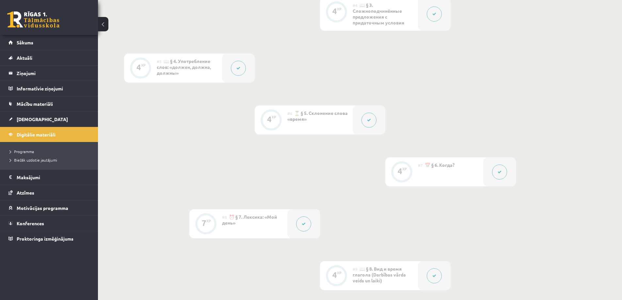
scroll to position [392, 0]
click at [31, 136] on span "Digitālie materiāli" at bounding box center [36, 135] width 39 height 6
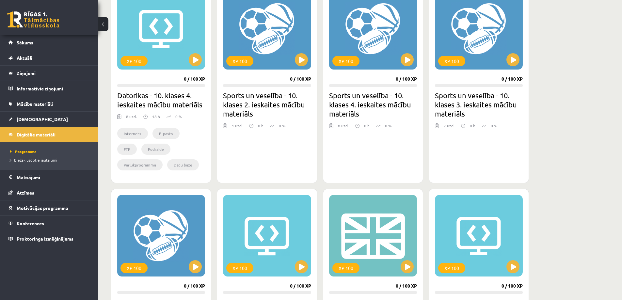
scroll to position [207, 0]
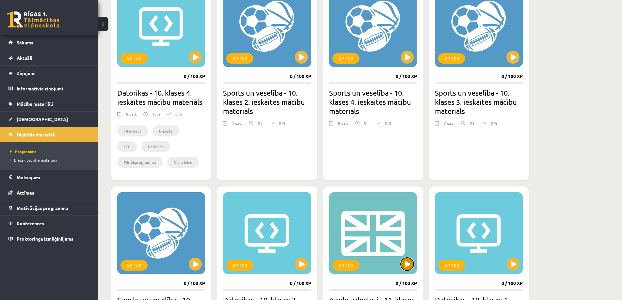
click at [408, 264] on button at bounding box center [406, 264] width 13 height 13
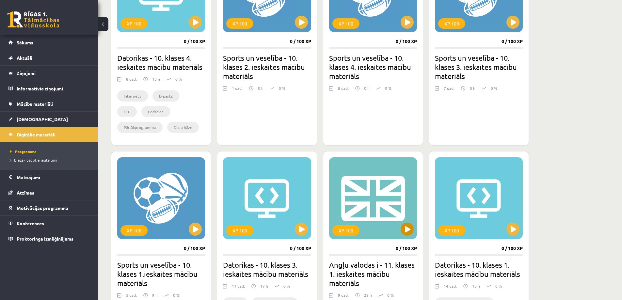
scroll to position [240, 0]
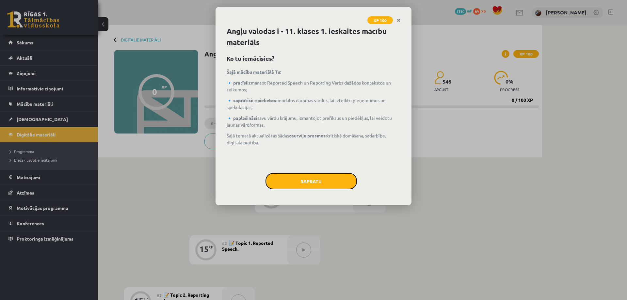
click at [304, 177] on button "Sapratu" at bounding box center [310, 181] width 91 height 16
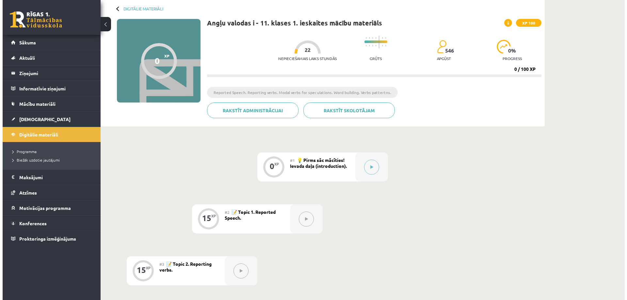
scroll to position [33, 0]
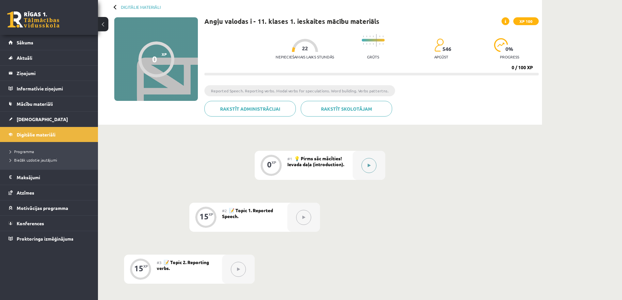
click at [374, 169] on button at bounding box center [368, 165] width 15 height 15
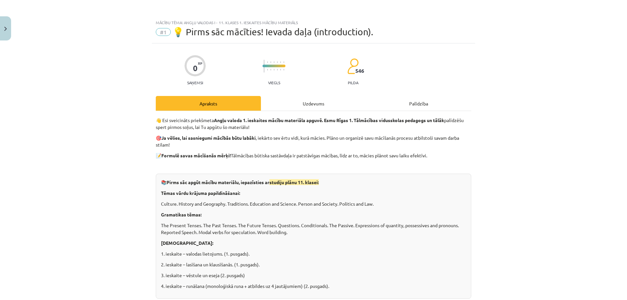
click at [313, 97] on div "Uzdevums" at bounding box center [313, 103] width 105 height 15
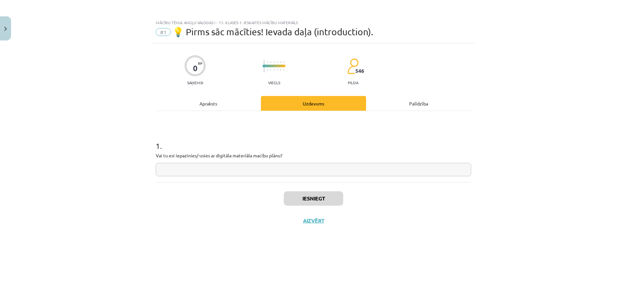
click at [285, 173] on input "text" at bounding box center [313, 169] width 315 height 13
type input "***"
click at [317, 197] on button "Iesniegt" at bounding box center [313, 198] width 59 height 14
click at [323, 226] on button "Nākamā nodarbība" at bounding box center [313, 224] width 64 height 15
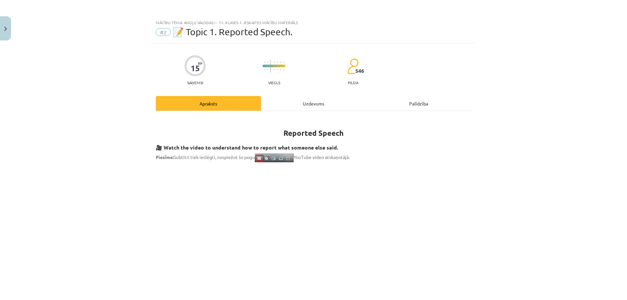
click at [285, 107] on div "Uzdevums" at bounding box center [313, 103] width 105 height 15
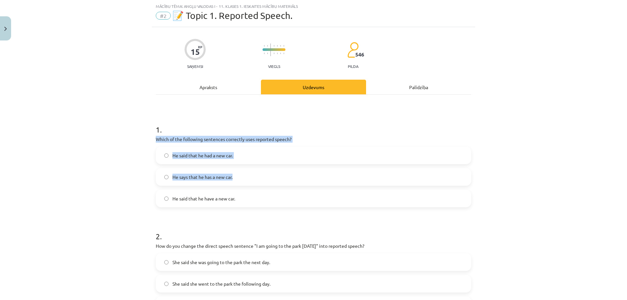
drag, startPoint x: 144, startPoint y: 136, endPoint x: 338, endPoint y: 164, distance: 196.5
click at [341, 165] on div "Mācību tēma: Angļu valodas i - 11. klases 1. ieskaites mācību materiāls #2 📝 To…" at bounding box center [313, 150] width 627 height 300
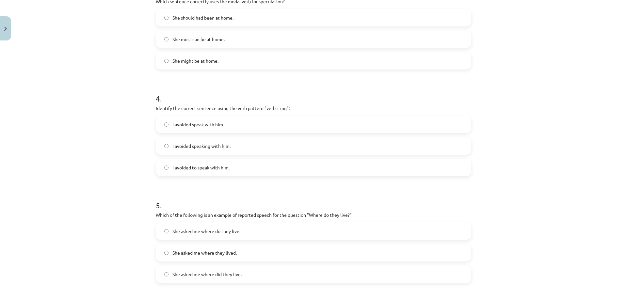
scroll to position [426, 0]
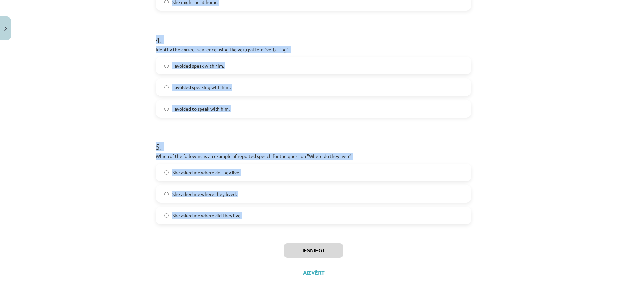
drag, startPoint x: 142, startPoint y: 121, endPoint x: 412, endPoint y: 231, distance: 291.5
click at [412, 231] on div "Mācību tēma: Angļu valodas i - 11. klases 1. ieskaites mācību materiāls #2 📝 To…" at bounding box center [313, 150] width 627 height 300
copy form "1 . Which of the following sentences correctly uses reported speech? He said th…"
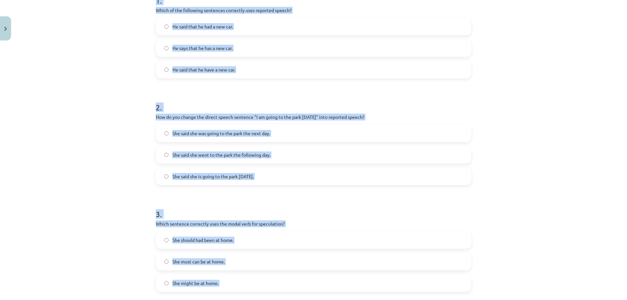
scroll to position [100, 0]
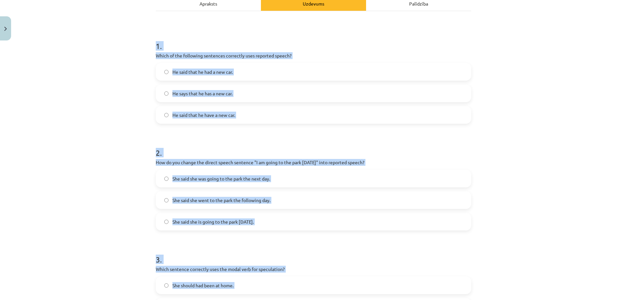
click at [92, 124] on div "Mācību tēma: Angļu valodas i - 11. klases 1. ieskaites mācību materiāls #2 📝 To…" at bounding box center [313, 150] width 627 height 300
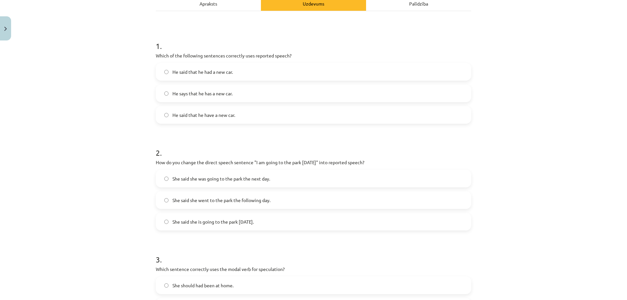
click at [190, 70] on span "He said that he had a new car." at bounding box center [202, 72] width 60 height 7
click at [177, 182] on label "She said she was going to the park the next day." at bounding box center [313, 178] width 314 height 16
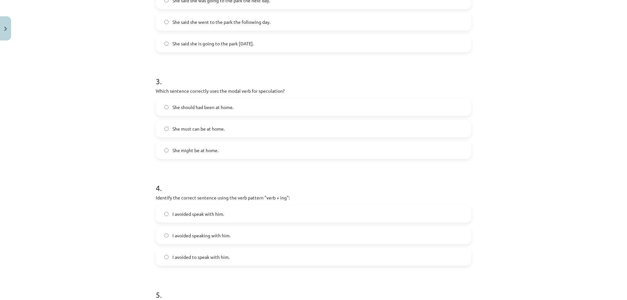
click at [213, 150] on span "She might be at home." at bounding box center [195, 150] width 46 height 7
click at [194, 237] on span "I avoided speaking with him." at bounding box center [201, 235] width 58 height 7
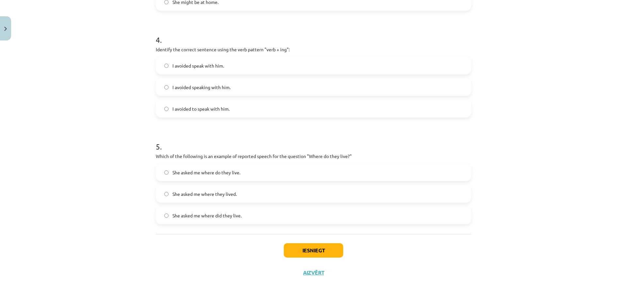
click at [222, 196] on span "She asked me where they lived." at bounding box center [204, 194] width 64 height 7
click at [318, 249] on button "Iesniegt" at bounding box center [313, 250] width 59 height 14
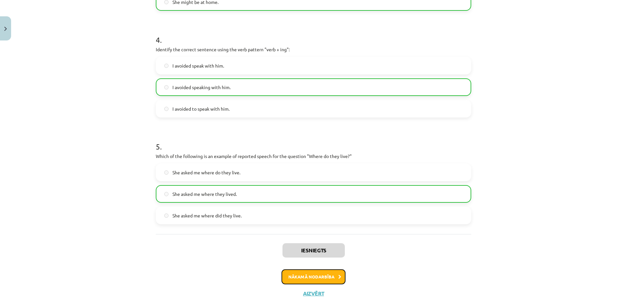
click at [303, 278] on button "Nākamā nodarbība" at bounding box center [313, 276] width 64 height 15
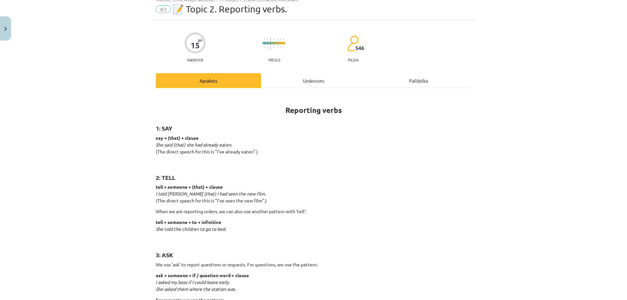
scroll to position [16, 0]
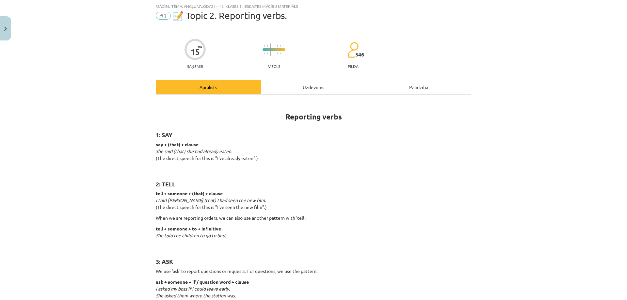
click at [306, 86] on div "Uzdevums" at bounding box center [313, 87] width 105 height 15
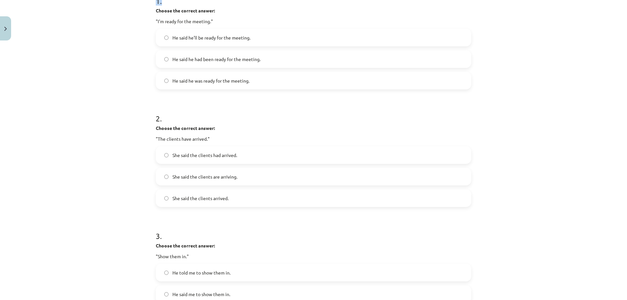
scroll to position [480, 0]
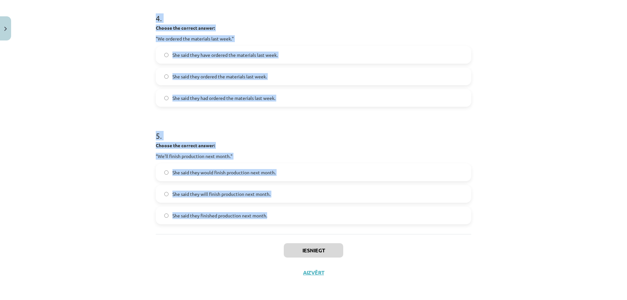
drag, startPoint x: 145, startPoint y: 136, endPoint x: 413, endPoint y: 229, distance: 284.2
click at [413, 229] on div "Mācību tēma: Angļu valodas i - 11. klases 1. ieskaites mācību materiāls #3 📝 To…" at bounding box center [313, 150] width 627 height 300
copy form "Choose the correct answer: "I'm ready for the meeting." He said he'll be ready …"
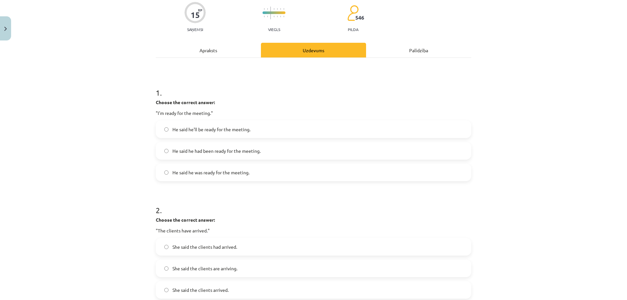
scroll to position [56, 0]
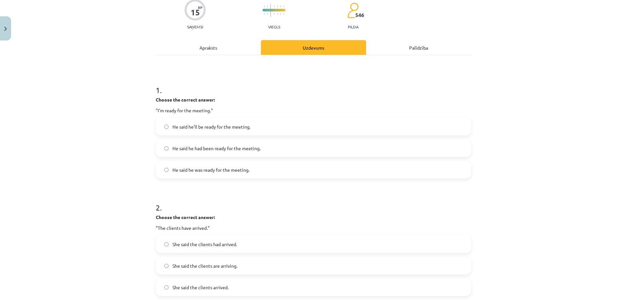
click at [218, 129] on span "He said he'll be ready for the meeting." at bounding box center [211, 126] width 78 height 7
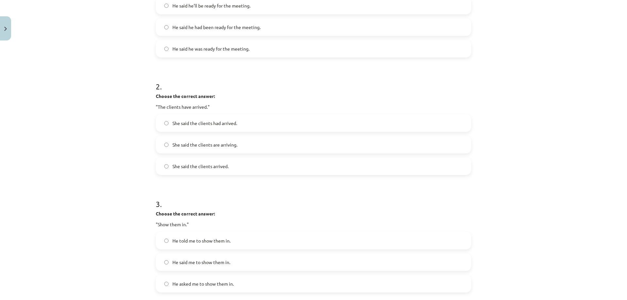
scroll to position [219, 0]
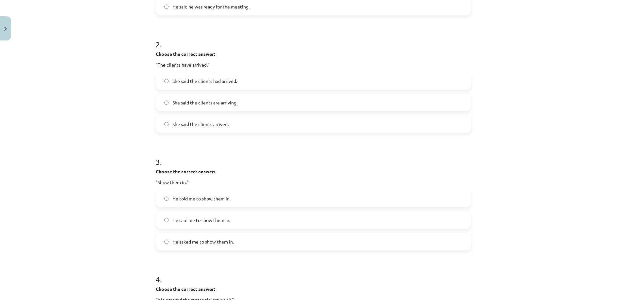
click at [215, 80] on span "She said the clients had arrived." at bounding box center [204, 81] width 65 height 7
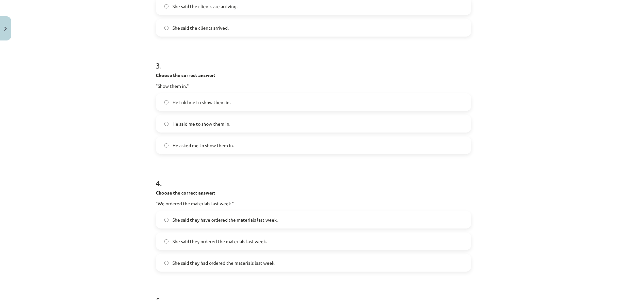
scroll to position [317, 0]
click at [196, 99] on span "He told me to show them in." at bounding box center [201, 100] width 58 height 7
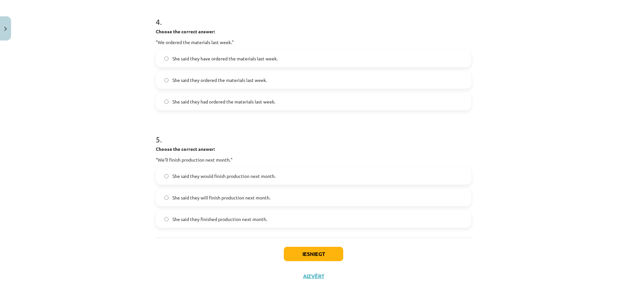
scroll to position [480, 0]
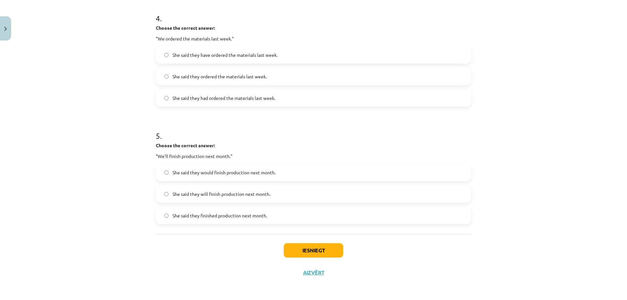
click at [224, 79] on span "She said they ordered the materials last week." at bounding box center [219, 76] width 94 height 7
click at [202, 94] on label "She said they had ordered the materials last week." at bounding box center [313, 98] width 314 height 16
click at [229, 177] on label "She said they would finish production next month." at bounding box center [313, 172] width 314 height 16
click at [300, 256] on button "Iesniegt" at bounding box center [313, 250] width 59 height 14
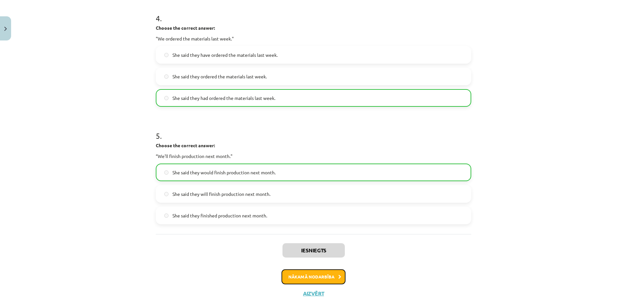
click at [319, 279] on button "Nākamā nodarbība" at bounding box center [313, 276] width 64 height 15
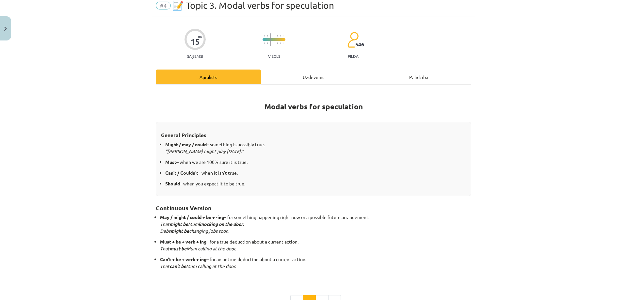
scroll to position [16, 0]
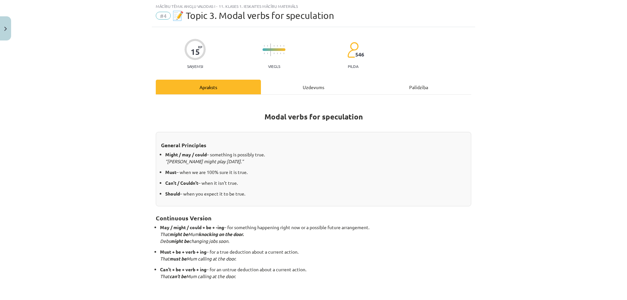
click at [319, 85] on div "Uzdevums" at bounding box center [313, 87] width 105 height 15
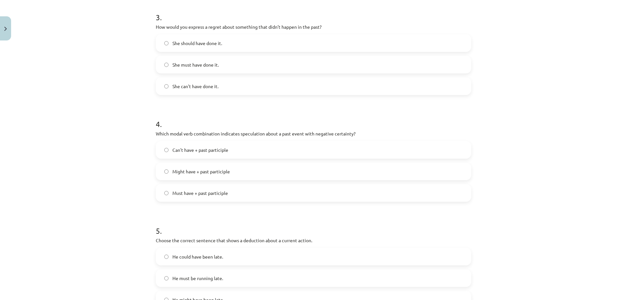
scroll to position [426, 0]
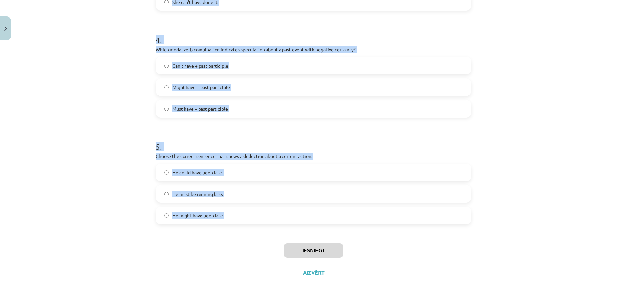
drag, startPoint x: 138, startPoint y: 135, endPoint x: 438, endPoint y: 228, distance: 313.8
click at [438, 228] on div "Mācību tēma: Angļu valodas i - 11. klases 1. ieskaites mācību materiāls #4 📝 To…" at bounding box center [313, 150] width 627 height 300
copy form "Which modal verb would you use to speculate about something that is possibly tr…"
click at [103, 103] on div "Mācību tēma: Angļu valodas i - 11. klases 1. ieskaites mācību materiāls #4 📝 To…" at bounding box center [313, 150] width 627 height 300
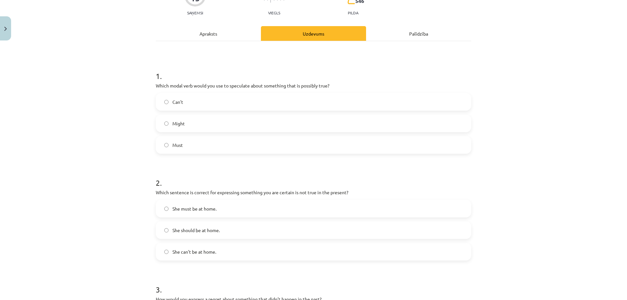
scroll to position [67, 0]
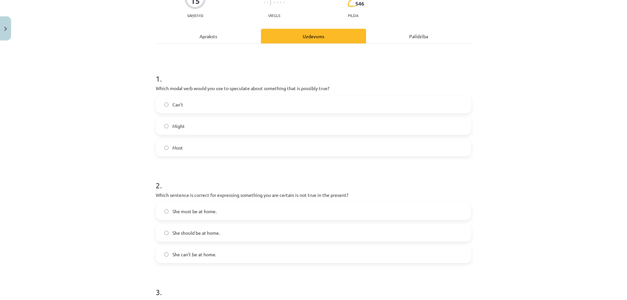
click at [206, 122] on label "Might" at bounding box center [313, 126] width 314 height 16
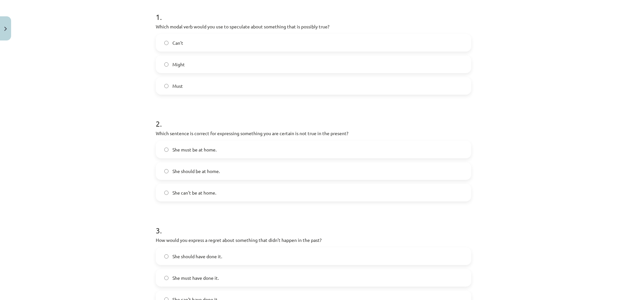
scroll to position [133, 0]
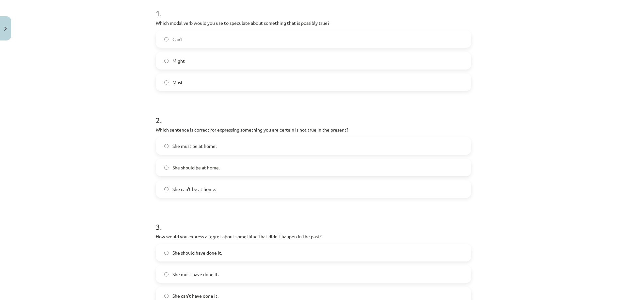
click at [209, 184] on label "She can't be at home." at bounding box center [313, 189] width 314 height 16
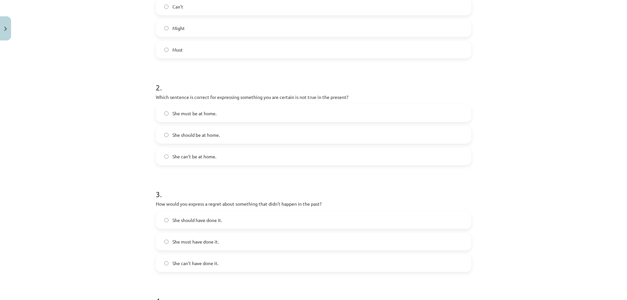
scroll to position [198, 0]
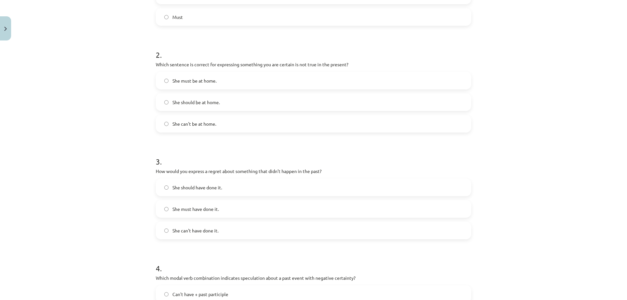
click at [187, 185] on span "She should have done it." at bounding box center [197, 187] width 50 height 7
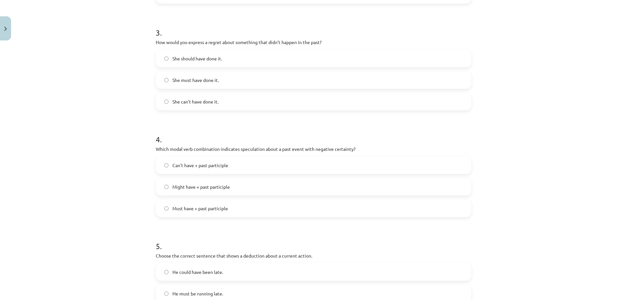
scroll to position [328, 0]
click at [218, 167] on label "Can't have + past participle" at bounding box center [313, 163] width 314 height 16
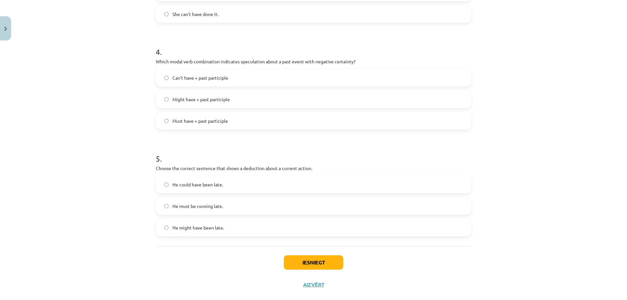
scroll to position [426, 0]
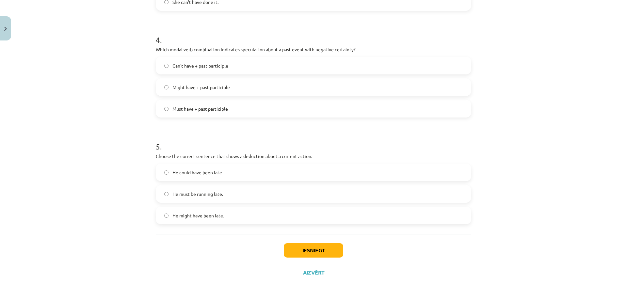
drag, startPoint x: 221, startPoint y: 191, endPoint x: 223, endPoint y: 194, distance: 3.7
click at [220, 191] on label "He must be running late." at bounding box center [313, 194] width 314 height 16
drag, startPoint x: 222, startPoint y: 195, endPoint x: 227, endPoint y: 199, distance: 6.7
click at [222, 195] on label "He must be running late." at bounding box center [313, 194] width 314 height 16
click at [314, 249] on button "Iesniegt" at bounding box center [313, 250] width 59 height 14
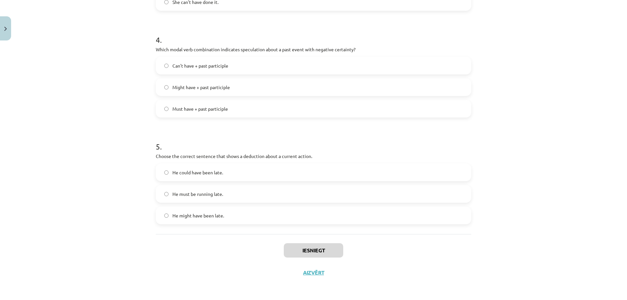
click at [503, 37] on div "Mācību tēma: Angļu valodas i - 11. klases 1. ieskaites mācību materiāls #4 📝 To…" at bounding box center [313, 150] width 627 height 300
click at [302, 249] on button "Iesniegt" at bounding box center [313, 250] width 59 height 14
click at [18, 35] on div "Mācību tēma: Angļu valodas i - 11. klases 1. ieskaites mācību materiāls #4 📝 To…" at bounding box center [313, 150] width 627 height 300
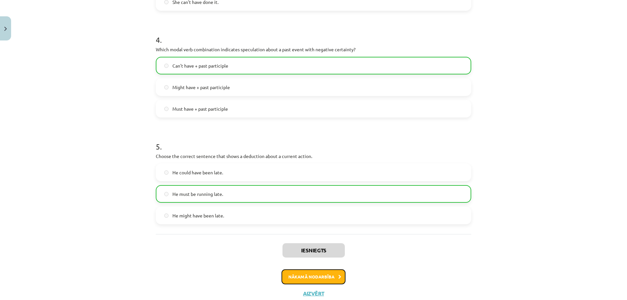
click at [320, 273] on button "Nākamā nodarbība" at bounding box center [313, 276] width 64 height 15
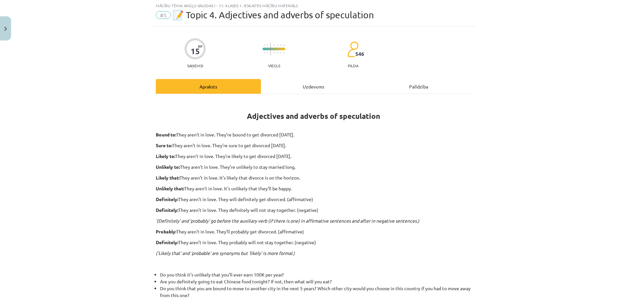
scroll to position [16, 0]
click at [300, 86] on div "Uzdevums" at bounding box center [313, 87] width 105 height 15
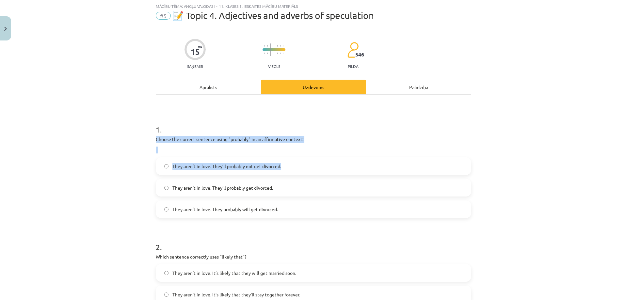
drag, startPoint x: 129, startPoint y: 141, endPoint x: 209, endPoint y: 144, distance: 80.6
click at [440, 161] on div "Mācību tēma: Angļu valodas i - 11. klases 1. ieskaites mācību materiāls #5 📝 To…" at bounding box center [313, 150] width 627 height 300
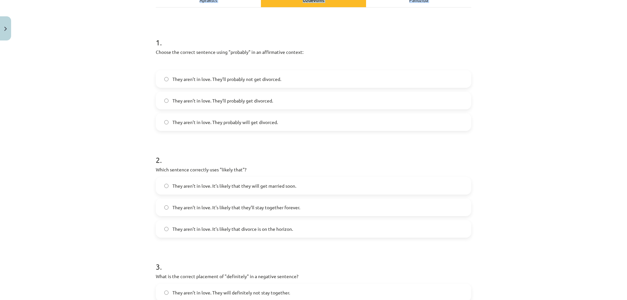
scroll to position [437, 0]
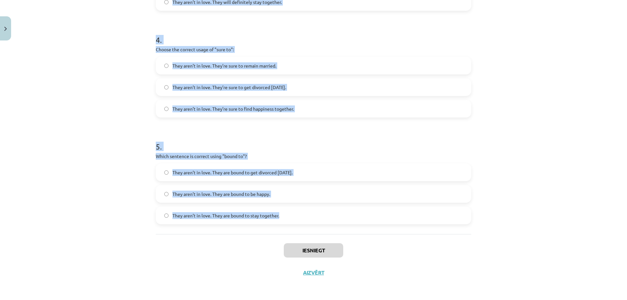
drag, startPoint x: 132, startPoint y: 128, endPoint x: 493, endPoint y: 217, distance: 372.1
click at [493, 217] on div "Mācību tēma: Angļu valodas i - 11. klases 1. ieskaites mācību materiāls #5 📝 To…" at bounding box center [313, 150] width 627 height 300
copy form "1 . Choose the correct sentence using "probably" in an affirmative context: The…"
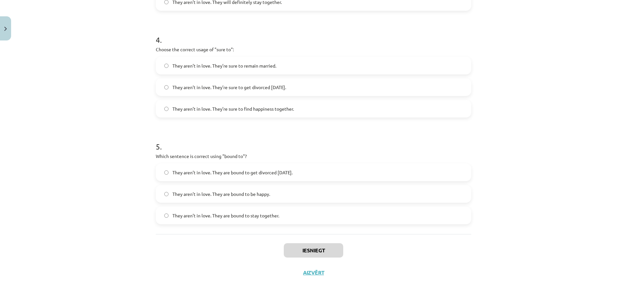
scroll to position [54, 0]
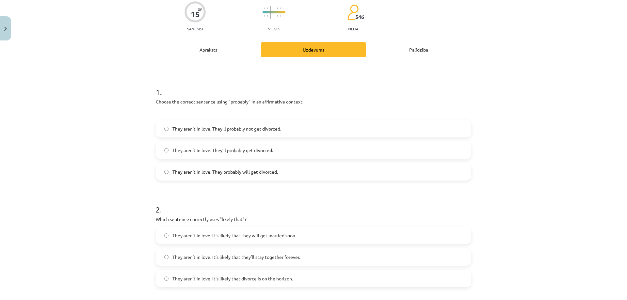
click at [248, 150] on span "They aren’t in love. They’ll probably get divorced." at bounding box center [222, 150] width 101 height 7
click at [271, 277] on span "They aren’t in love. It’s likely that divorce is on the horizon." at bounding box center [232, 278] width 120 height 7
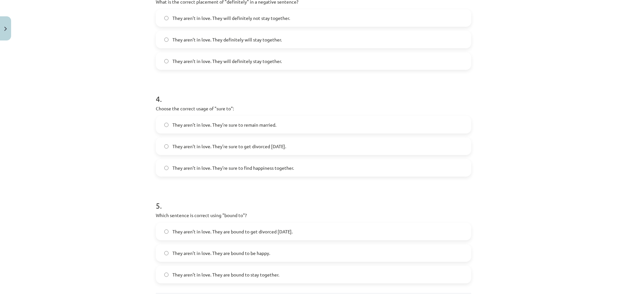
scroll to position [380, 0]
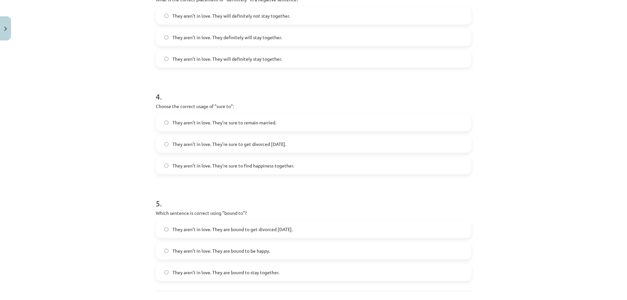
click at [211, 38] on span "They aren’t in love. They definitely will stay together." at bounding box center [226, 37] width 109 height 7
click at [283, 146] on span "They aren’t in love. They’re sure to get divorced within six months." at bounding box center [229, 144] width 114 height 7
click at [264, 258] on label "They aren’t in love. They are bound to be happy." at bounding box center [313, 251] width 314 height 16
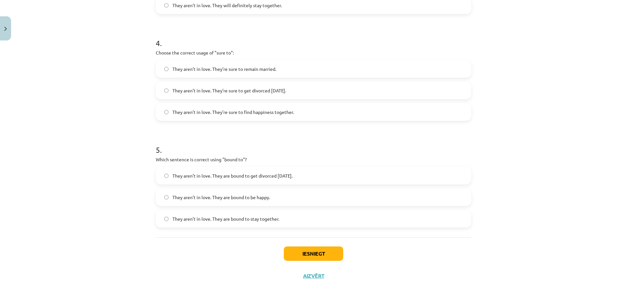
scroll to position [437, 0]
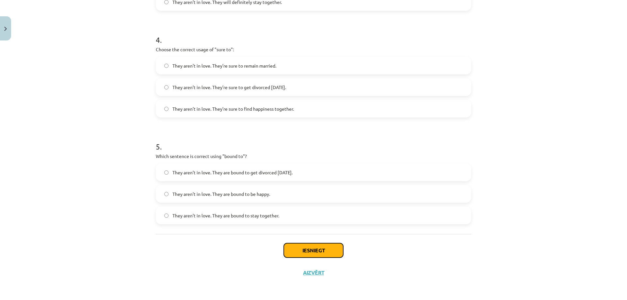
click at [315, 253] on button "Iesniegt" at bounding box center [313, 250] width 59 height 14
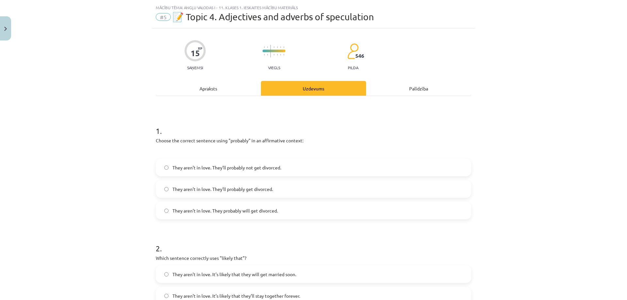
scroll to position [13, 0]
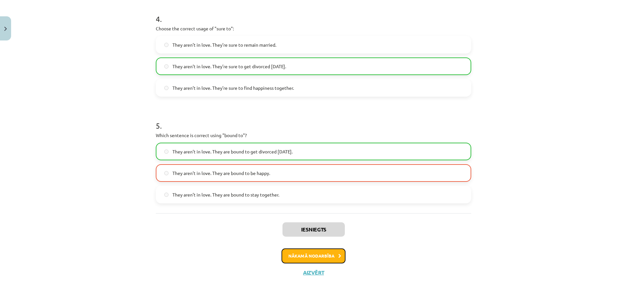
click at [311, 254] on button "Nākamā nodarbība" at bounding box center [313, 255] width 64 height 15
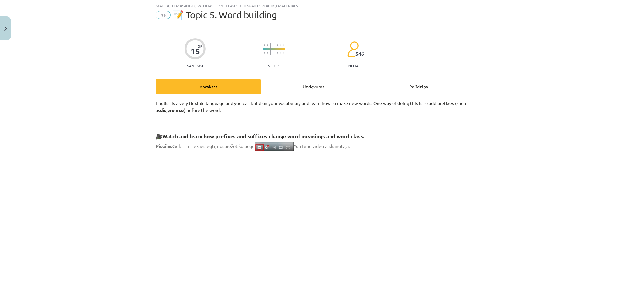
scroll to position [16, 0]
click at [300, 88] on div "Uzdevums" at bounding box center [313, 87] width 105 height 15
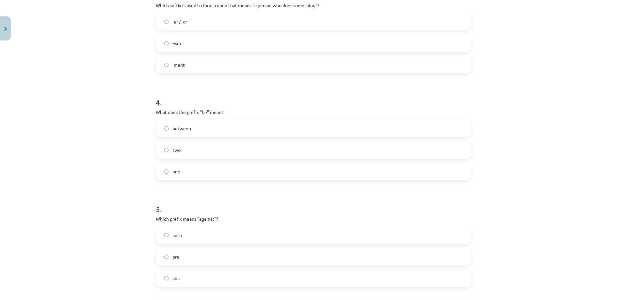
scroll to position [437, 0]
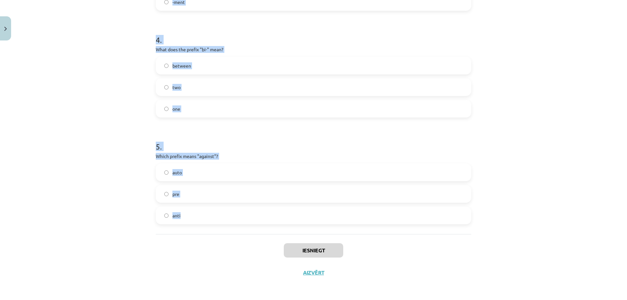
drag, startPoint x: 141, startPoint y: 73, endPoint x: 482, endPoint y: 216, distance: 369.6
click at [482, 216] on div "Mācību tēma: Angļu valodas i - 11. klases 1. ieskaites mācību materiāls #6 📝 To…" at bounding box center [313, 150] width 627 height 300
copy form "What does the prefix "sub-" mean? under above across 2 . Which of the following…"
click at [100, 112] on div "Mācību tēma: Angļu valodas i - 11. klases 1. ieskaites mācību materiāls #6 📝 To…" at bounding box center [313, 150] width 627 height 300
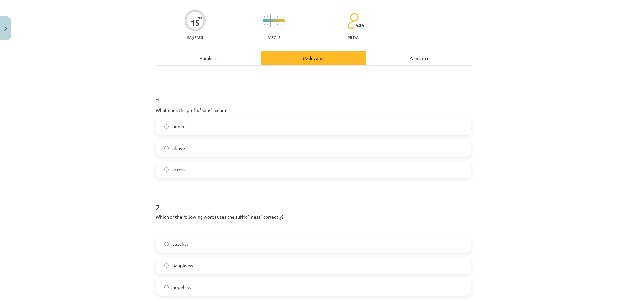
click at [208, 127] on label "under" at bounding box center [313, 126] width 314 height 16
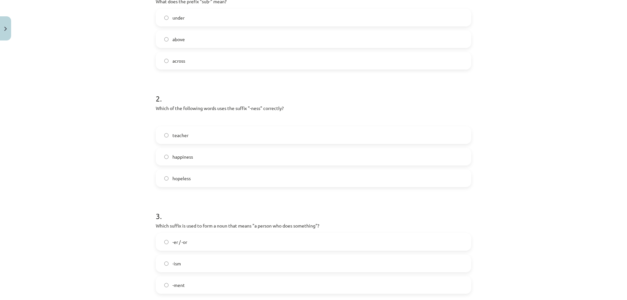
scroll to position [209, 0]
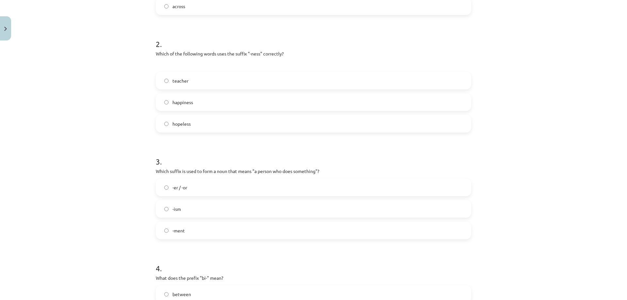
click at [200, 102] on label "happiness" at bounding box center [313, 102] width 314 height 16
click at [187, 184] on label "-er / -or" at bounding box center [313, 187] width 314 height 16
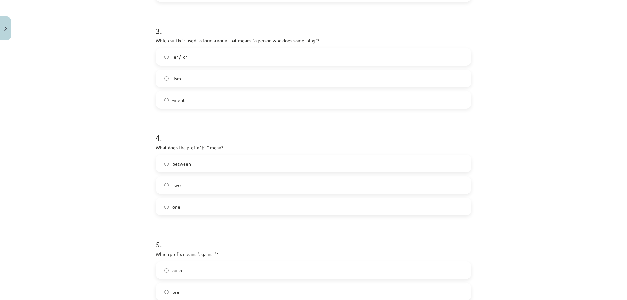
click at [169, 186] on label "two" at bounding box center [313, 185] width 314 height 16
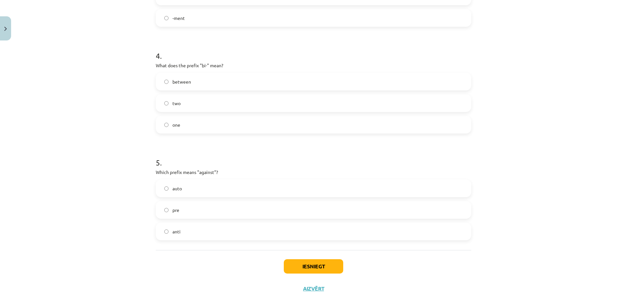
scroll to position [437, 0]
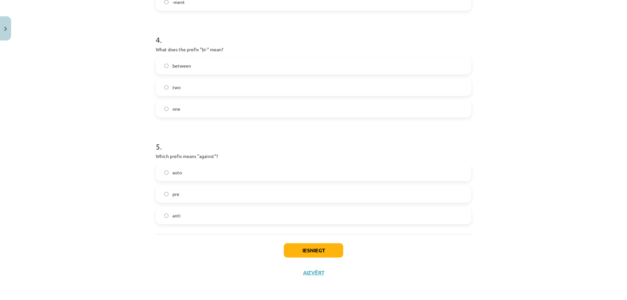
click at [184, 212] on label "anti" at bounding box center [313, 215] width 314 height 16
click at [295, 252] on button "Iesniegt" at bounding box center [313, 250] width 59 height 14
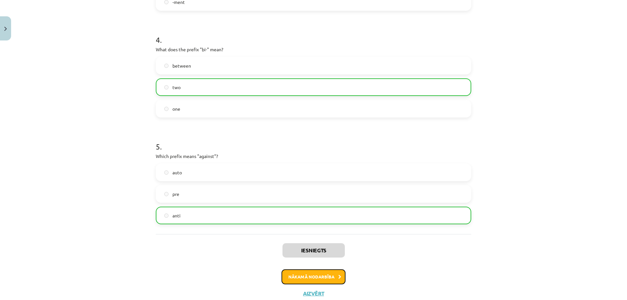
click at [321, 278] on button "Nākamā nodarbība" at bounding box center [313, 276] width 64 height 15
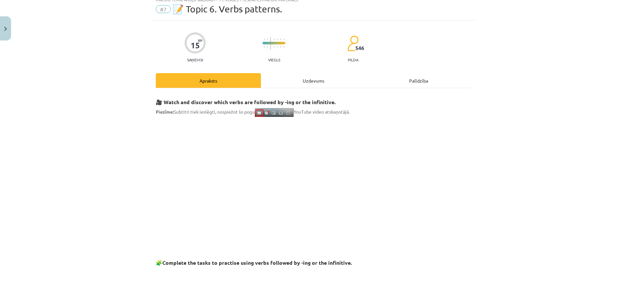
scroll to position [16, 0]
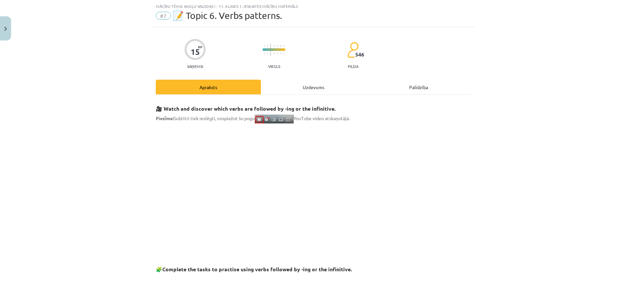
click at [292, 84] on div "Uzdevums" at bounding box center [313, 87] width 105 height 15
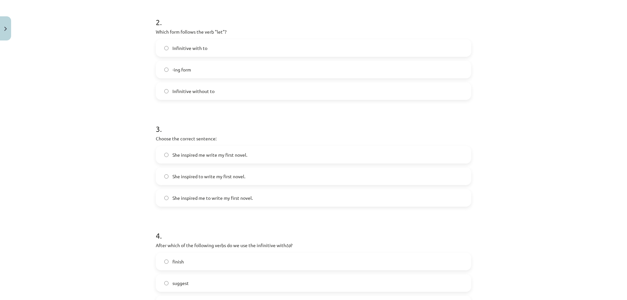
scroll to position [426, 0]
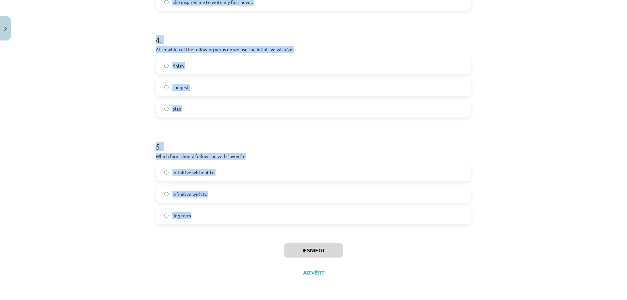
drag, startPoint x: 142, startPoint y: 59, endPoint x: 443, endPoint y: 218, distance: 340.2
click at [443, 218] on div "Mācību tēma: Angļu valodas i - 11. klases 1. ieskaites mācību materiāls #7 📝 To…" at bounding box center [313, 150] width 627 height 300
copy form "1 . What is the difference in meaning between "stop talking" and "stop to talk"…"
click at [99, 72] on div "Mācību tēma: Angļu valodas i - 11. klases 1. ieskaites mācību materiāls #7 📝 To…" at bounding box center [313, 150] width 627 height 300
click at [94, 73] on div "Mācību tēma: Angļu valodas i - 11. klases 1. ieskaites mācību materiāls #7 📝 To…" at bounding box center [313, 150] width 627 height 300
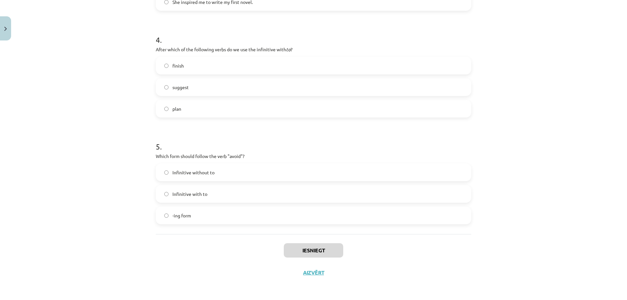
click at [94, 73] on div "Mācību tēma: Angļu valodas i - 11. klases 1. ieskaites mācību materiāls #7 📝 To…" at bounding box center [313, 150] width 627 height 300
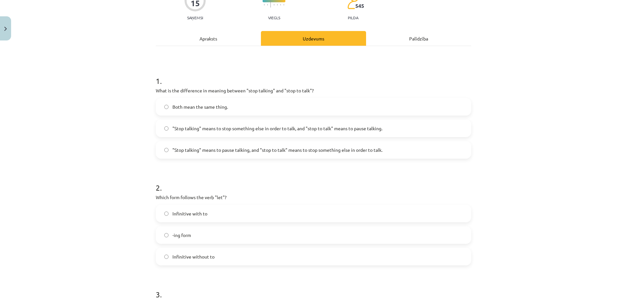
scroll to position [67, 0]
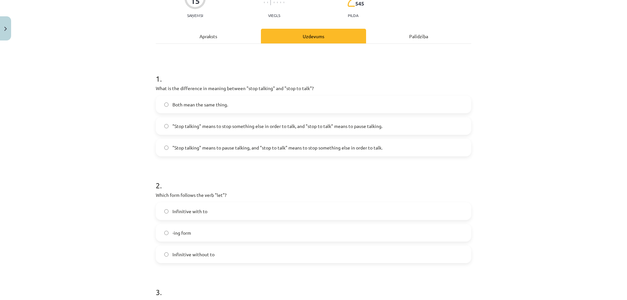
click at [221, 146] on span ""Stop talking" means to pause talking, and "stop to talk" means to stop somethi…" at bounding box center [277, 147] width 210 height 7
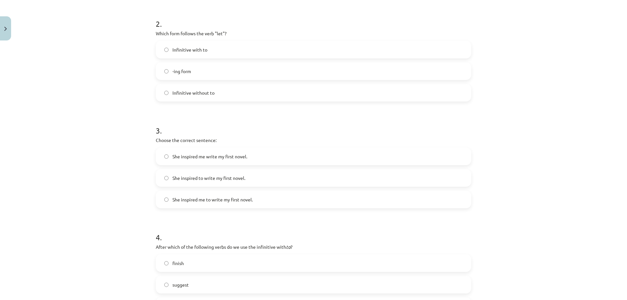
scroll to position [230, 0]
click at [192, 47] on span "Infinitive with to" at bounding box center [189, 48] width 35 height 7
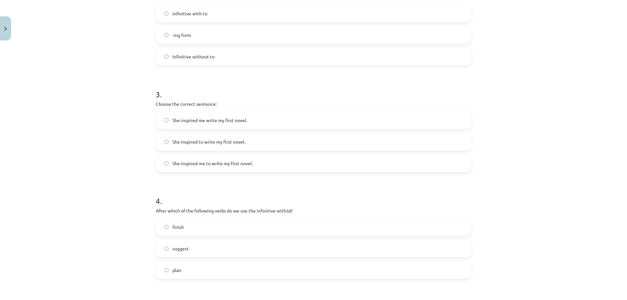
scroll to position [263, 0]
click at [199, 60] on span "Infinitive without to" at bounding box center [193, 58] width 42 height 7
click at [209, 149] on label "She inspired to write my first novel." at bounding box center [313, 143] width 314 height 16
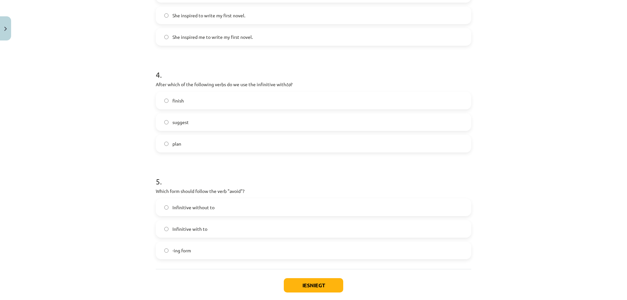
scroll to position [394, 0]
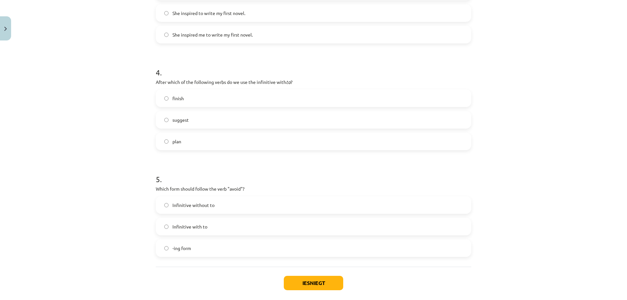
click at [181, 144] on label "plan" at bounding box center [313, 141] width 314 height 16
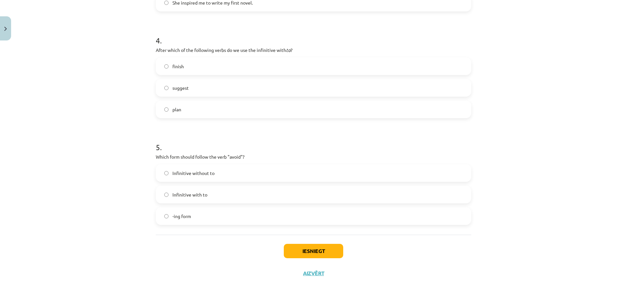
scroll to position [426, 0]
click at [190, 212] on label "-ing form" at bounding box center [313, 215] width 314 height 16
click at [322, 250] on button "Iesniegt" at bounding box center [313, 250] width 59 height 14
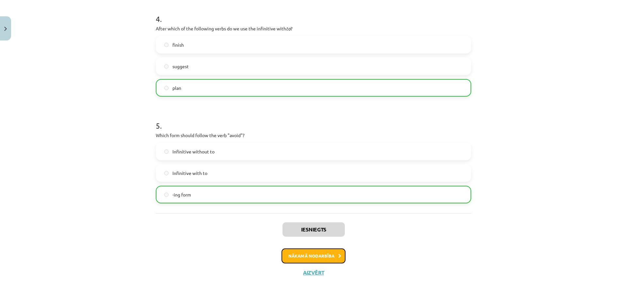
click at [315, 256] on button "Nākamā nodarbība" at bounding box center [313, 255] width 64 height 15
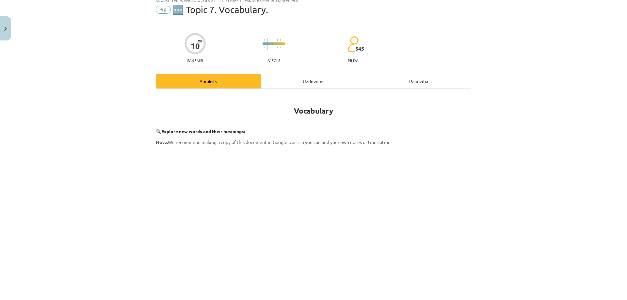
scroll to position [16, 0]
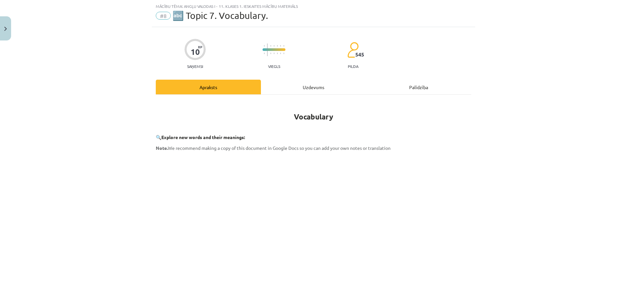
click at [307, 85] on div "Uzdevums" at bounding box center [313, 87] width 105 height 15
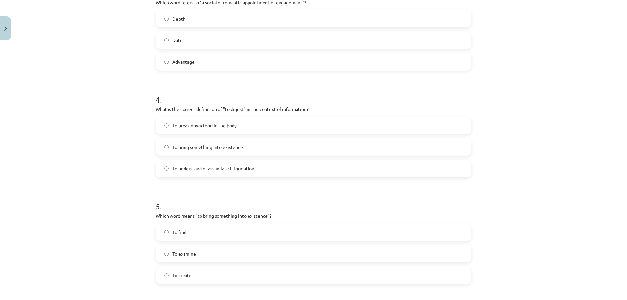
scroll to position [448, 0]
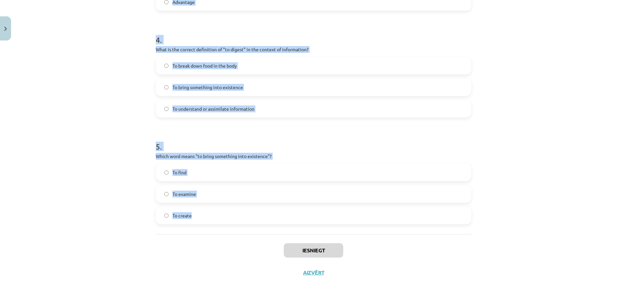
drag, startPoint x: 135, startPoint y: 60, endPoint x: 492, endPoint y: 212, distance: 387.4
click at [492, 212] on div "Mācību tēma: Angļu valodas i - 11. klases 1. ieskaites mācību materiāls #8 🔤 To…" at bounding box center [313, 150] width 627 height 300
copy form "1 . Which of the following means "the surroundings or conditions in which a per…"
click at [97, 83] on div "Mācību tēma: Angļu valodas i - 11. klases 1. ieskaites mācību materiāls #8 🔤 To…" at bounding box center [313, 150] width 627 height 300
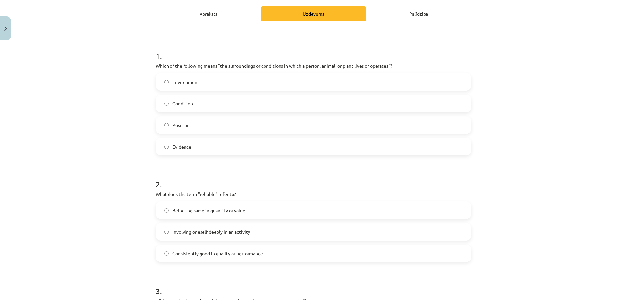
scroll to position [89, 0]
click at [205, 84] on label "Environment" at bounding box center [313, 83] width 314 height 16
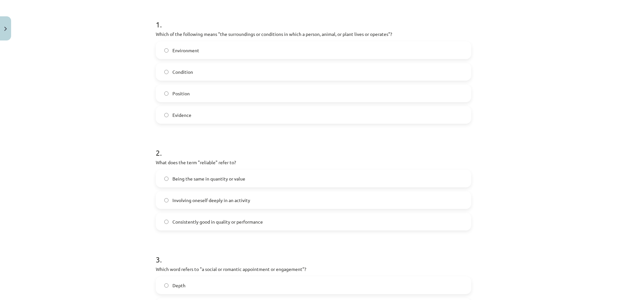
click at [211, 223] on span "Consistently good in quality or performance" at bounding box center [217, 221] width 90 height 7
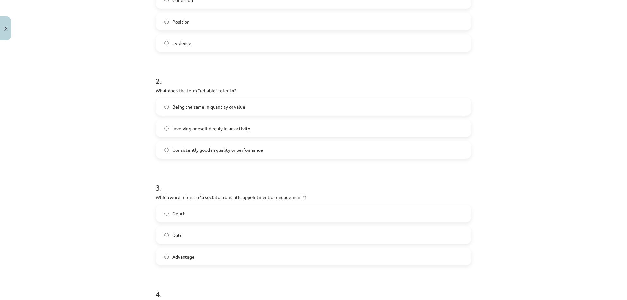
scroll to position [219, 0]
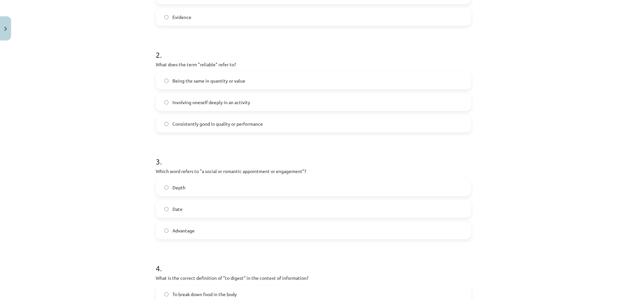
click at [185, 213] on label "Date" at bounding box center [313, 209] width 314 height 16
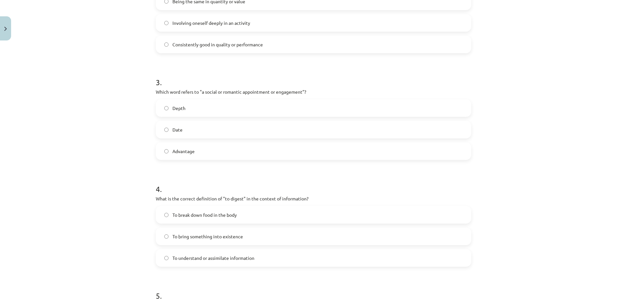
scroll to position [350, 0]
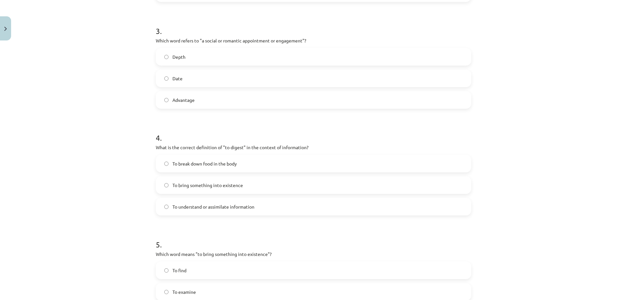
click at [213, 209] on span "To understand or assimilate information" at bounding box center [213, 206] width 82 height 7
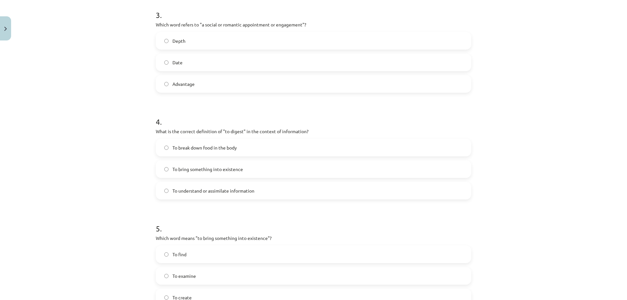
scroll to position [448, 0]
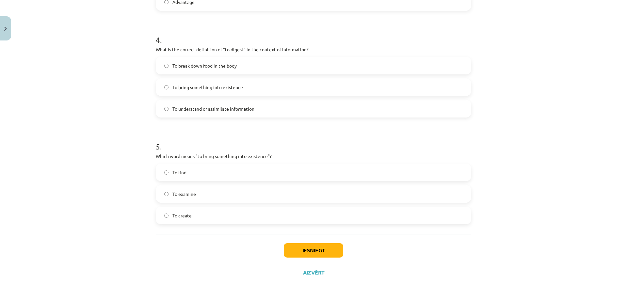
click at [190, 210] on label "To create" at bounding box center [313, 215] width 314 height 16
click at [325, 254] on button "Iesniegt" at bounding box center [313, 250] width 59 height 14
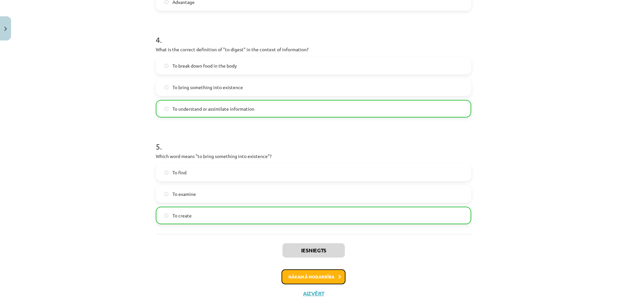
click at [312, 274] on button "Nākamā nodarbība" at bounding box center [313, 276] width 64 height 15
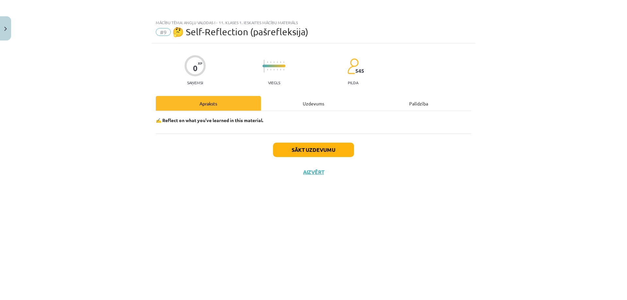
scroll to position [0, 0]
click at [299, 150] on button "Sākt uzdevumu" at bounding box center [313, 150] width 81 height 14
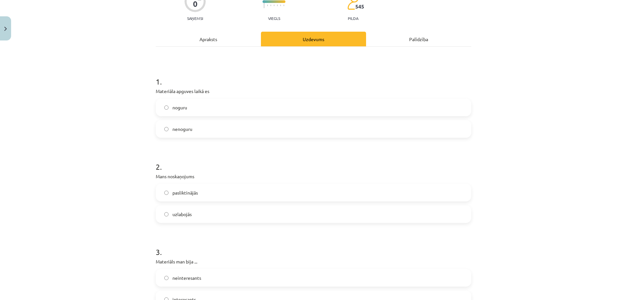
scroll to position [65, 0]
click at [186, 127] on span "nenoguru" at bounding box center [182, 128] width 20 height 7
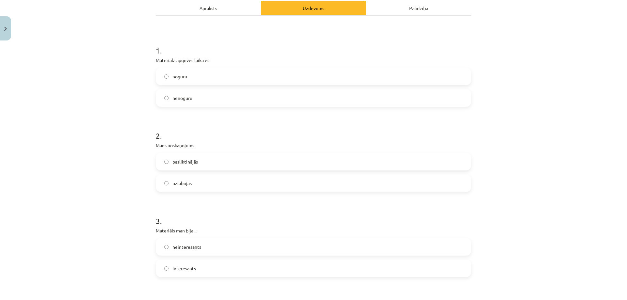
scroll to position [131, 0]
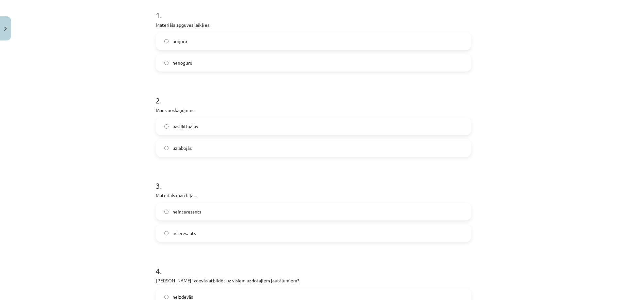
click at [190, 148] on label "uzlabojās" at bounding box center [313, 148] width 314 height 16
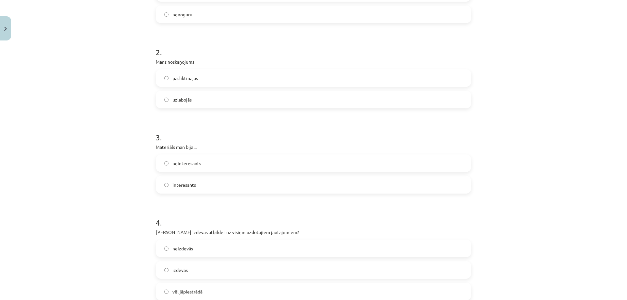
scroll to position [196, 0]
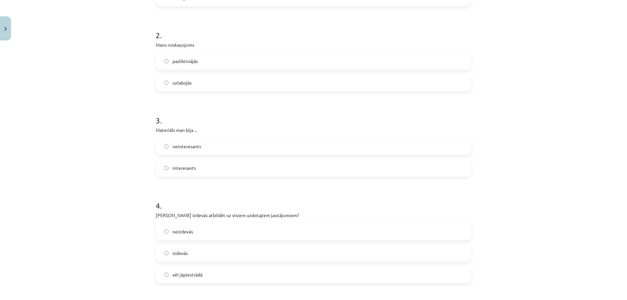
click at [201, 158] on div "neinteresants interesants" at bounding box center [313, 156] width 315 height 39
click at [198, 166] on label "interesants" at bounding box center [313, 168] width 314 height 16
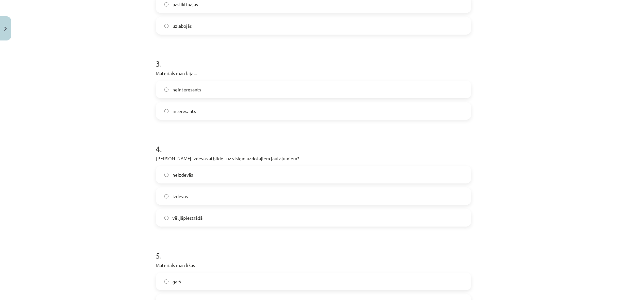
scroll to position [294, 0]
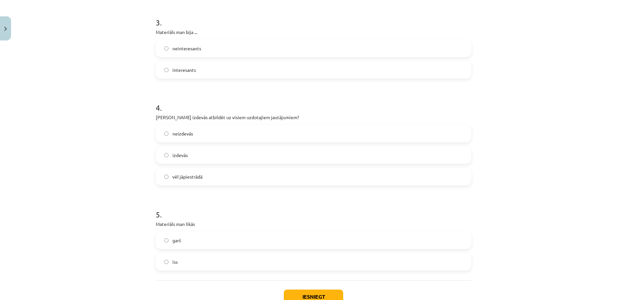
click at [185, 177] on span "vēl jāpiestrādā" at bounding box center [187, 176] width 30 height 7
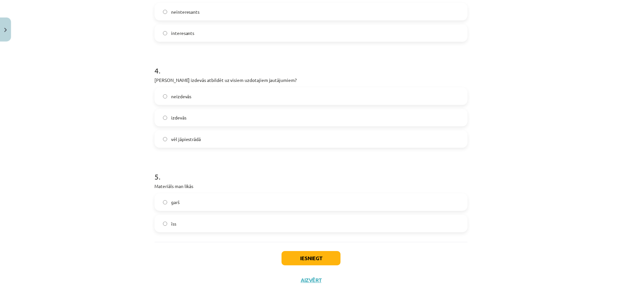
scroll to position [340, 0]
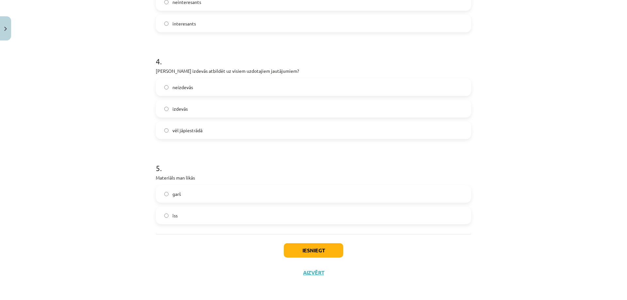
click at [180, 217] on label "īss" at bounding box center [313, 215] width 314 height 16
drag, startPoint x: 330, startPoint y: 248, endPoint x: 324, endPoint y: 247, distance: 5.4
click at [325, 247] on button "Iesniegt" at bounding box center [313, 250] width 59 height 14
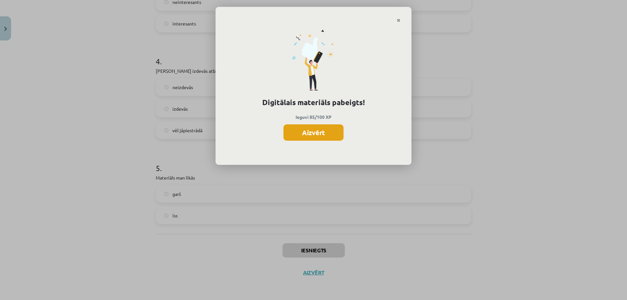
click at [322, 128] on button "Aizvērt" at bounding box center [313, 132] width 60 height 16
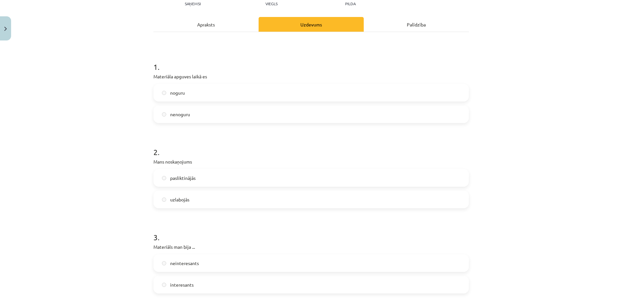
click at [2, 99] on div "Mācību tēma: Angļu valodas i - 11. klases 1. ieskaites mācību materiāls #9 🤔 Se…" at bounding box center [311, 150] width 622 height 300
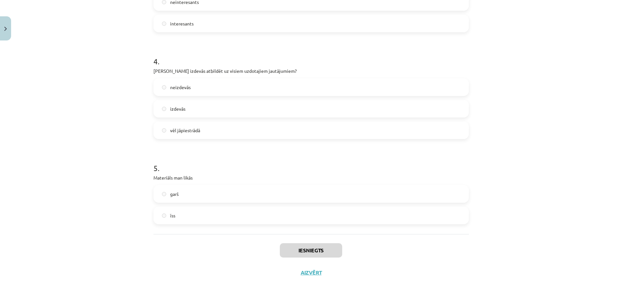
scroll to position [98, 0]
